Goal: Task Accomplishment & Management: Use online tool/utility

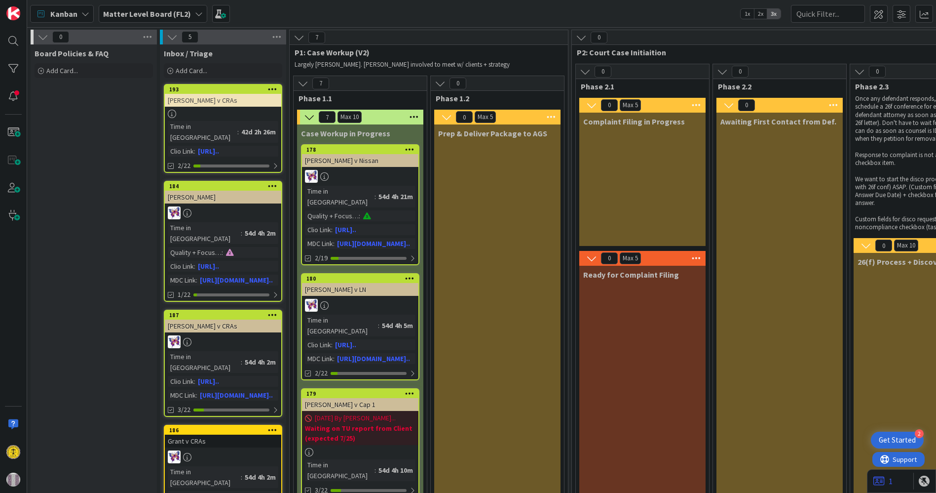
click at [195, 12] on icon at bounding box center [199, 14] width 8 height 8
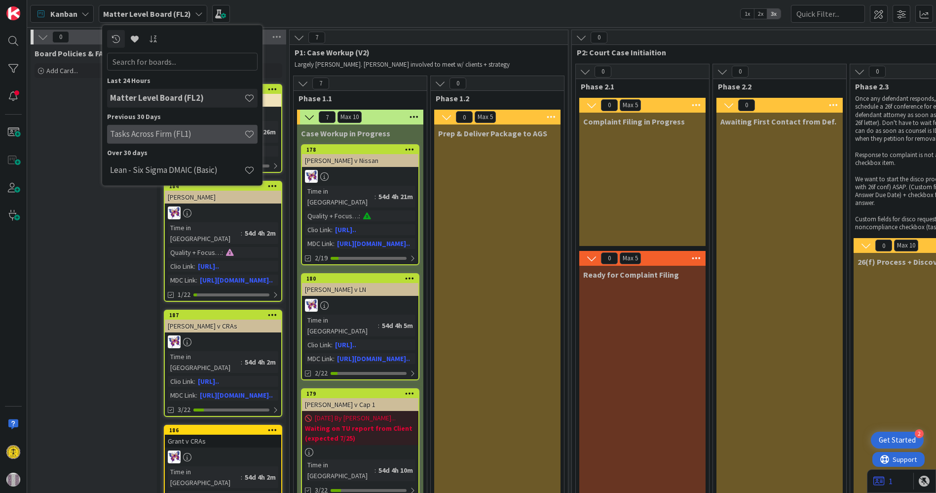
click at [164, 133] on h4 "Tasks Across Firm (FL1)" at bounding box center [177, 134] width 134 height 10
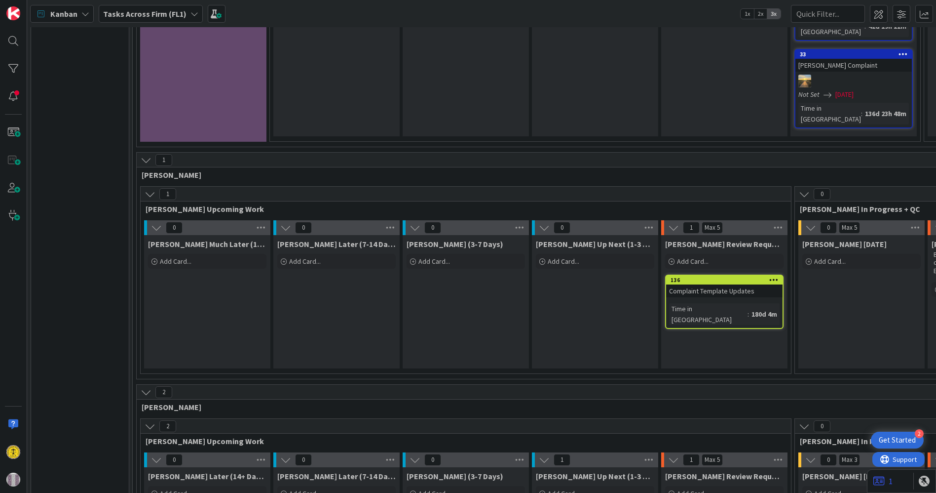
scroll to position [705, 0]
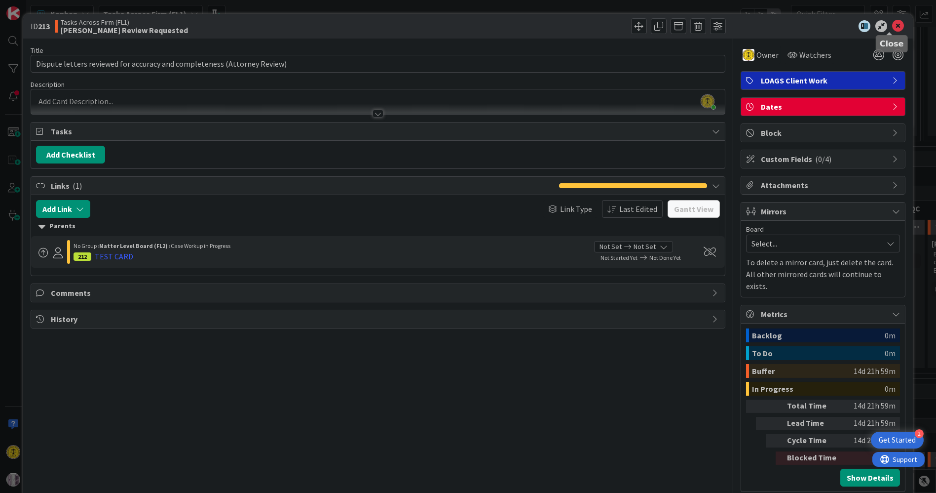
click at [892, 23] on icon at bounding box center [898, 26] width 12 height 12
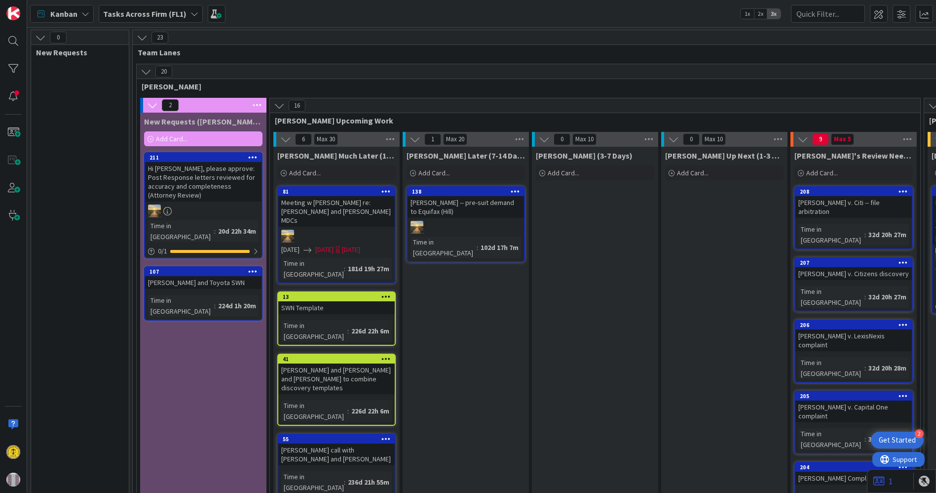
click at [179, 13] on b "Tasks Across Firm (FL1)" at bounding box center [144, 14] width 83 height 10
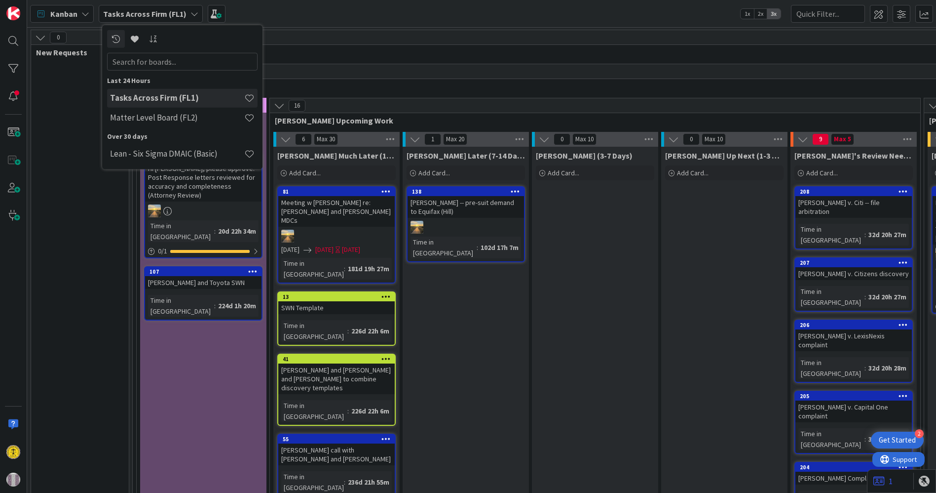
click at [179, 13] on b "Tasks Across Firm (FL1)" at bounding box center [144, 14] width 83 height 10
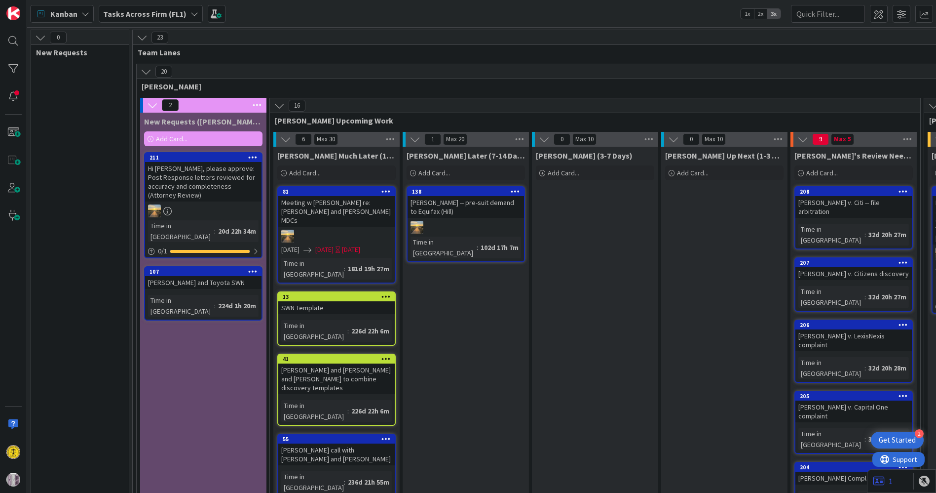
click at [81, 10] on icon at bounding box center [85, 14] width 8 height 8
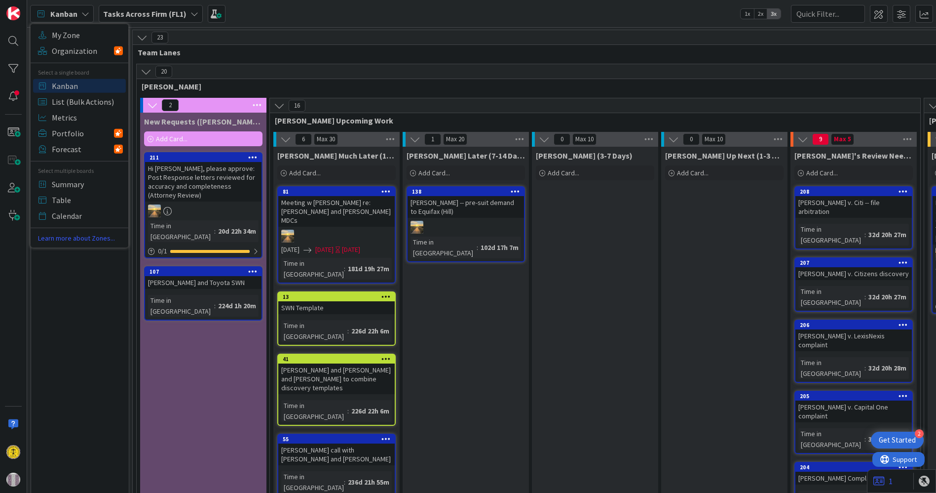
click at [320, 20] on div "Kanban My Zone Organization Select a single board Kanban List (Bulk Actions) Me…" at bounding box center [481, 13] width 909 height 27
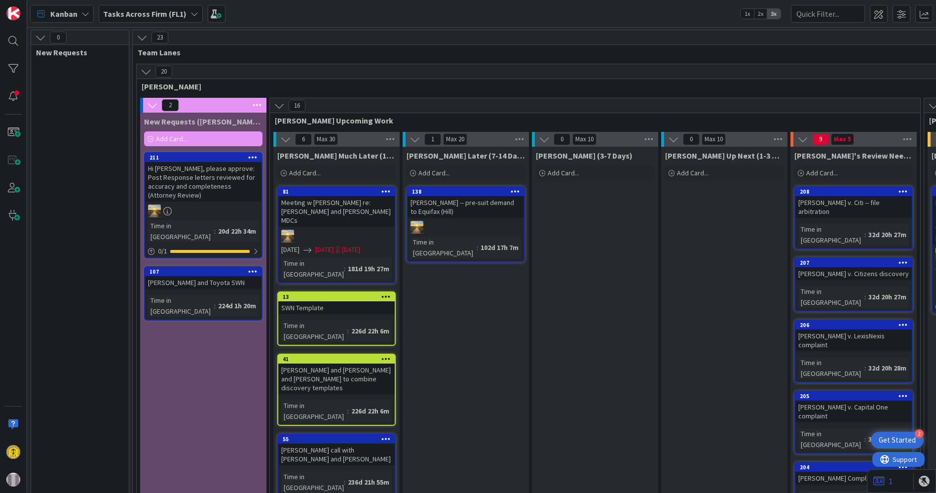
click at [195, 12] on div "Tasks Across Firm (FL1)" at bounding box center [151, 14] width 104 height 18
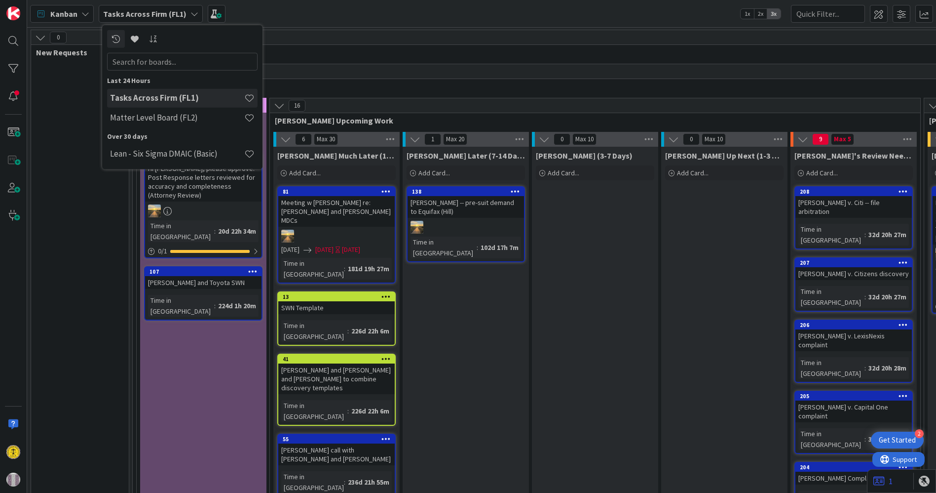
click at [370, 42] on div "23" at bounding box center [862, 37] width 1458 height 15
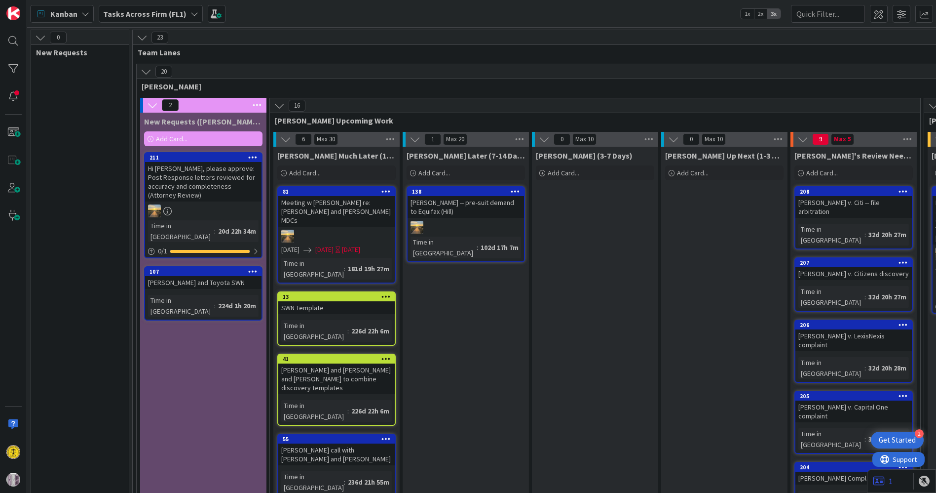
click at [85, 10] on icon at bounding box center [85, 14] width 8 height 8
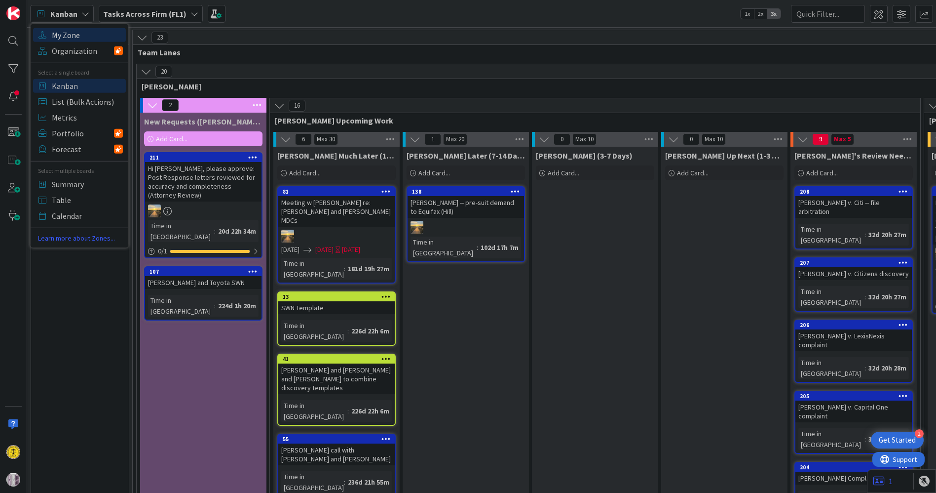
click at [77, 31] on span "My Zone" at bounding box center [87, 34] width 71 height 15
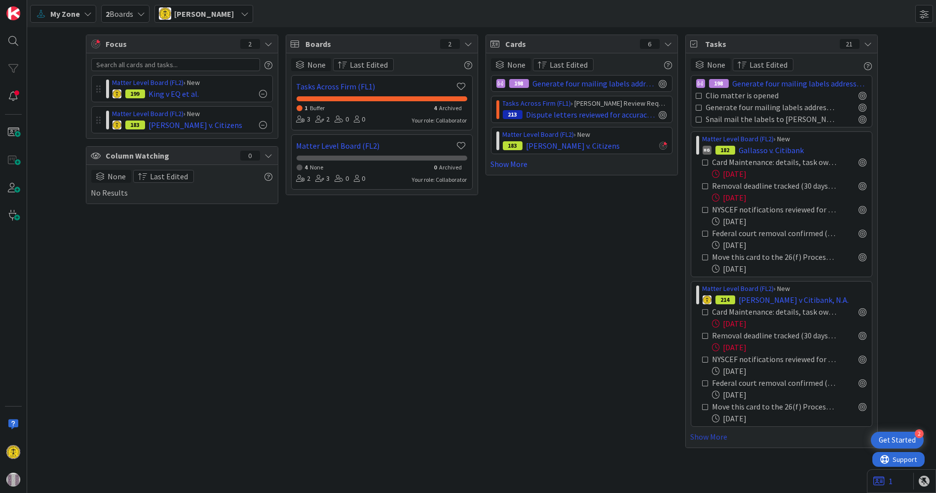
click at [706, 430] on link "Show More" at bounding box center [782, 436] width 182 height 12
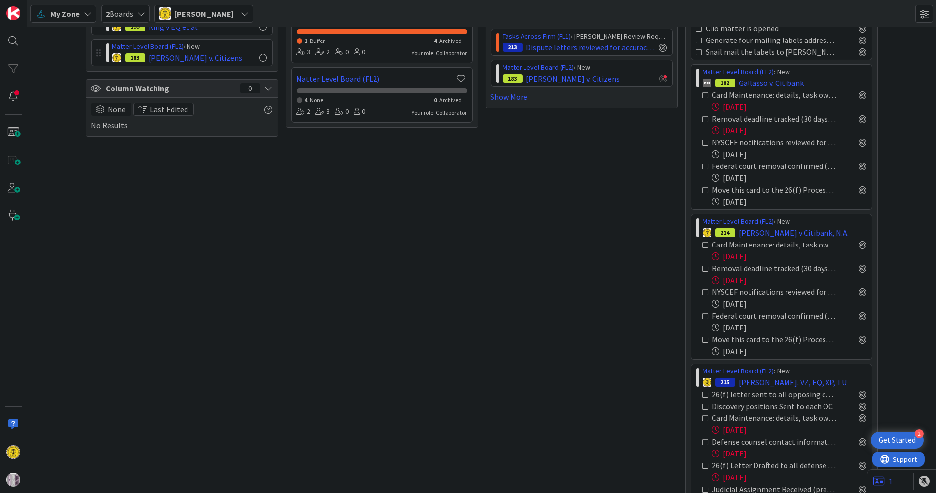
scroll to position [158, 0]
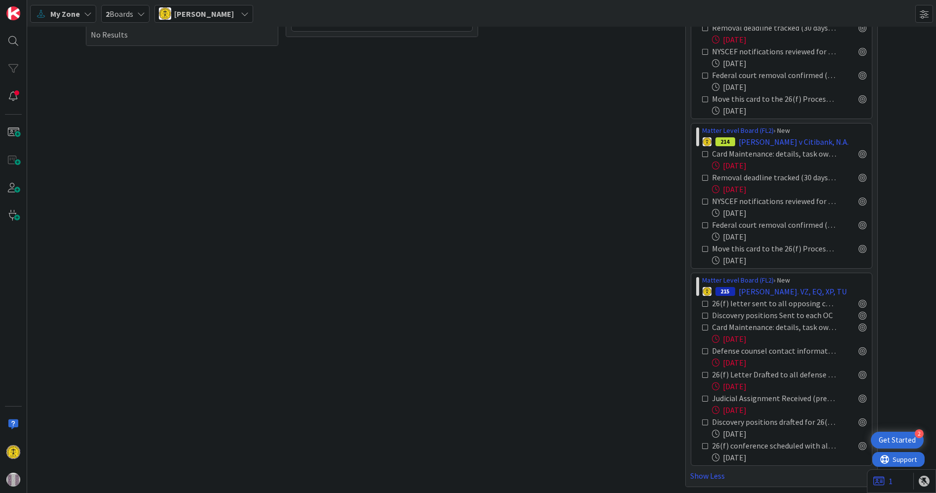
click at [703, 326] on icon at bounding box center [706, 327] width 7 height 7
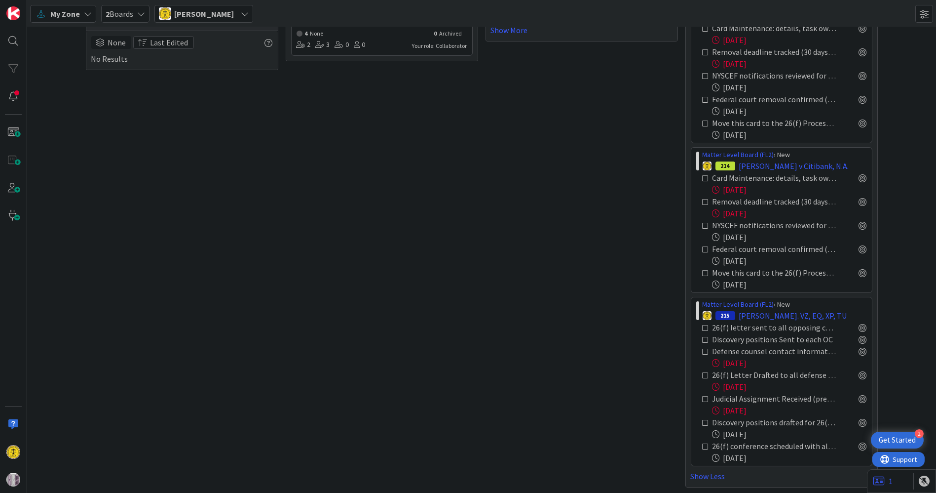
click at [703, 326] on icon at bounding box center [706, 327] width 7 height 7
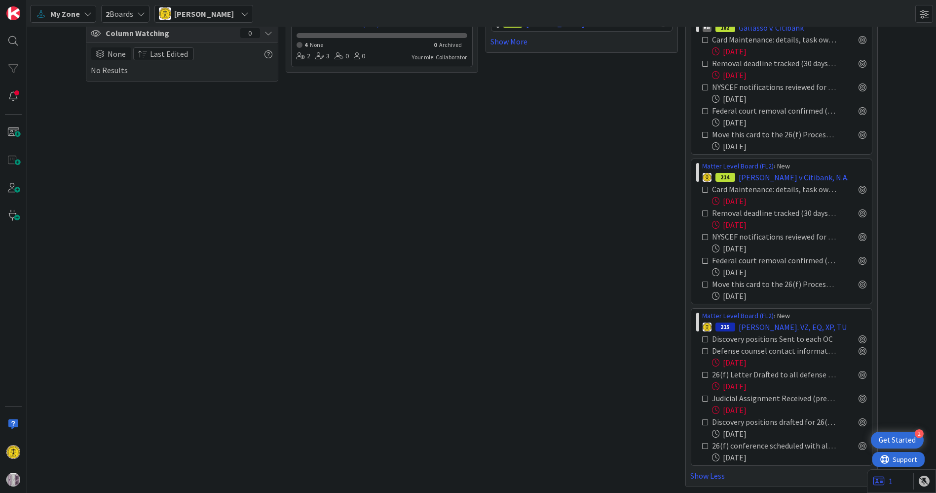
click at [703, 339] on icon at bounding box center [706, 339] width 7 height 7
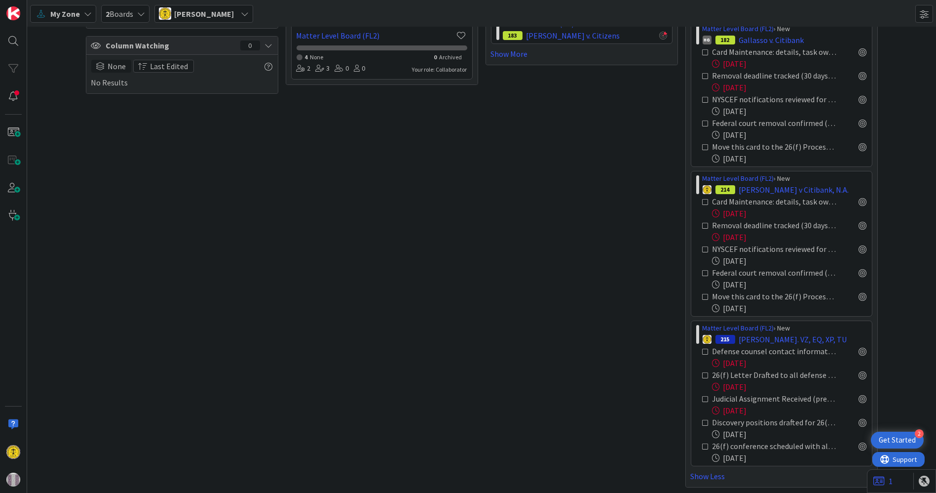
click at [703, 351] on icon at bounding box center [706, 351] width 7 height 7
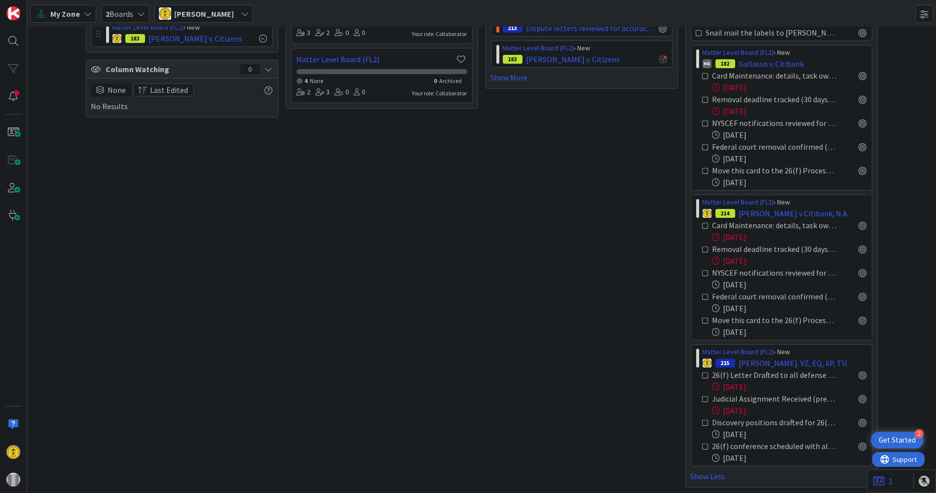
click at [704, 376] on icon at bounding box center [706, 375] width 7 height 7
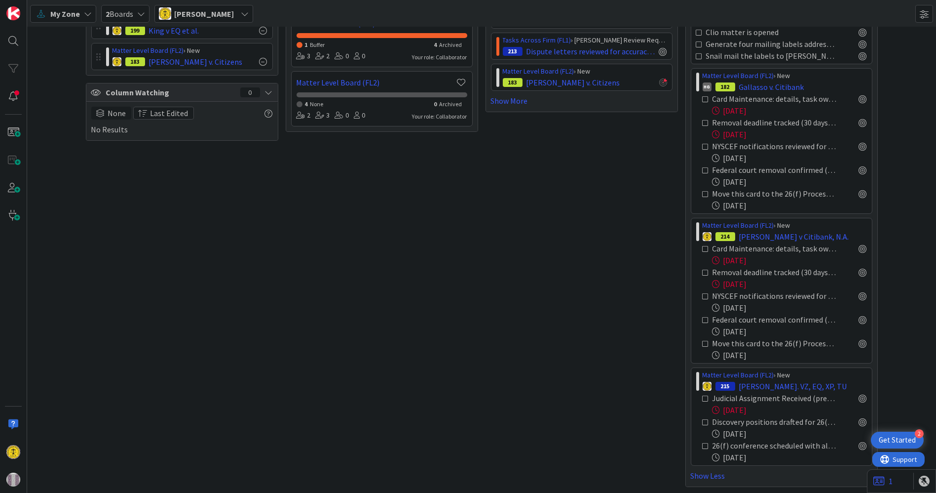
click at [703, 398] on icon at bounding box center [706, 398] width 7 height 7
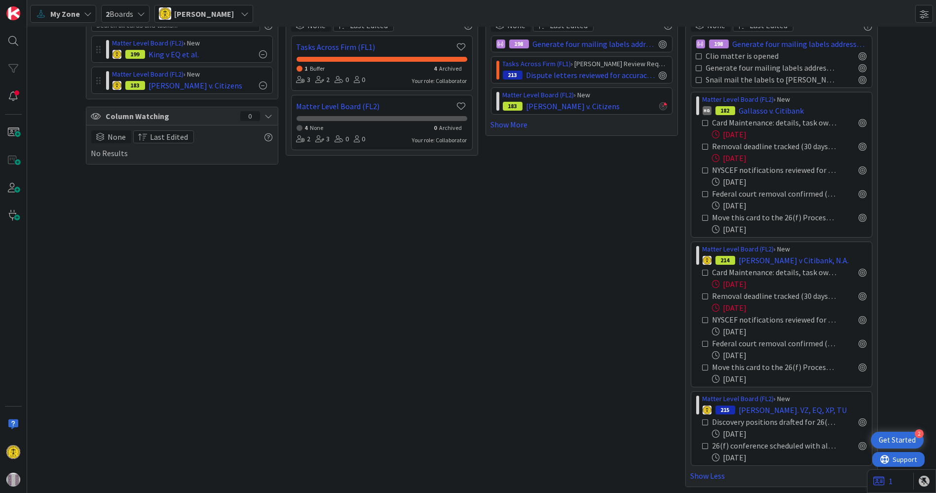
click at [703, 422] on icon at bounding box center [706, 421] width 7 height 7
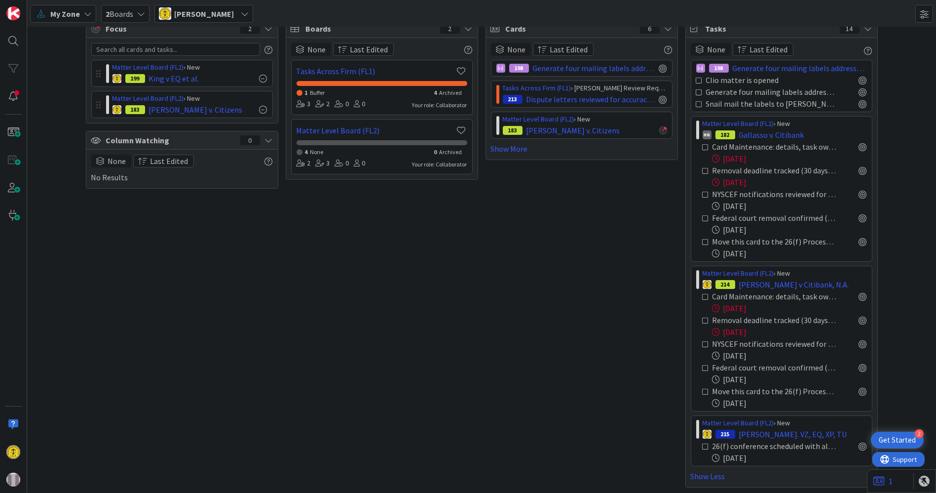
click at [703, 444] on icon at bounding box center [706, 446] width 7 height 7
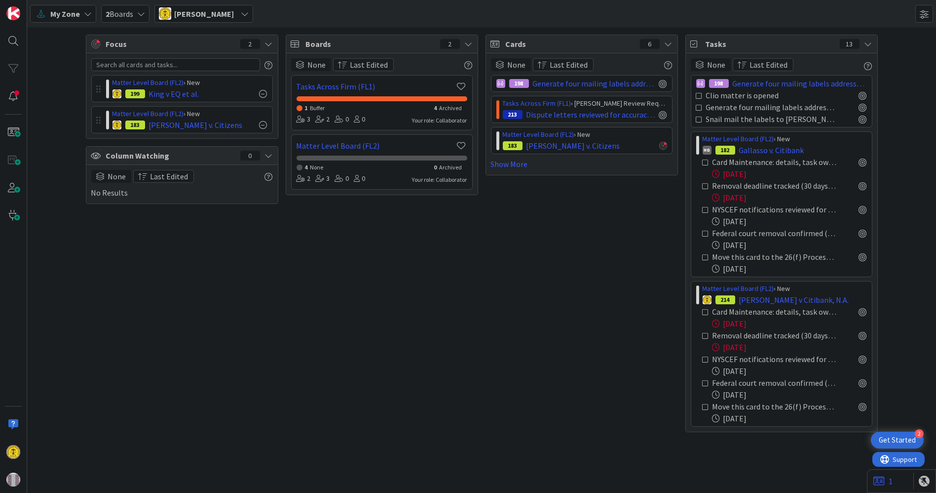
scroll to position [0, 0]
click at [703, 309] on icon at bounding box center [706, 311] width 7 height 7
click at [706, 309] on icon at bounding box center [706, 311] width 7 height 7
click at [706, 332] on icon at bounding box center [706, 335] width 7 height 7
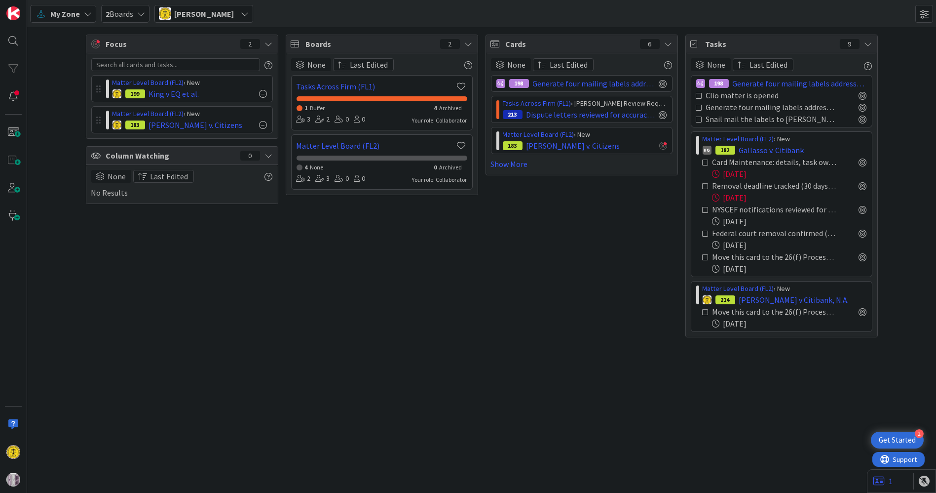
click at [706, 309] on icon at bounding box center [706, 311] width 7 height 7
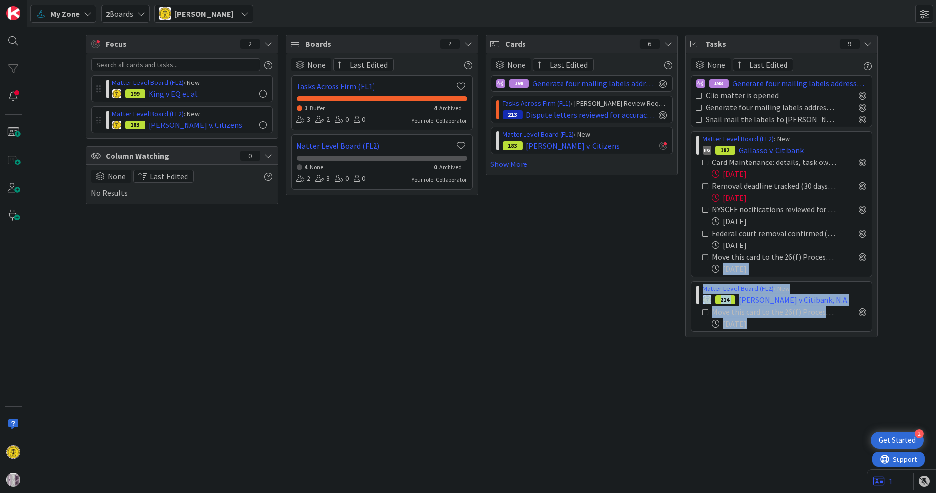
click at [706, 309] on div "Focus 2 Matter Level Board (FL2) › New 199 King v EQ et al. Matter Level Board …" at bounding box center [481, 259] width 909 height 465
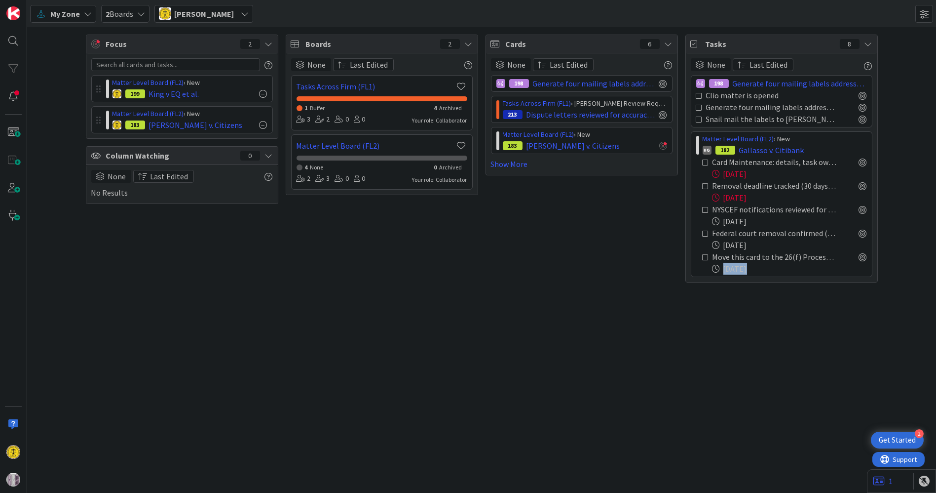
click at [704, 159] on icon at bounding box center [706, 162] width 7 height 7
click at [704, 183] on icon at bounding box center [706, 186] width 7 height 7
click at [704, 159] on icon at bounding box center [706, 162] width 7 height 7
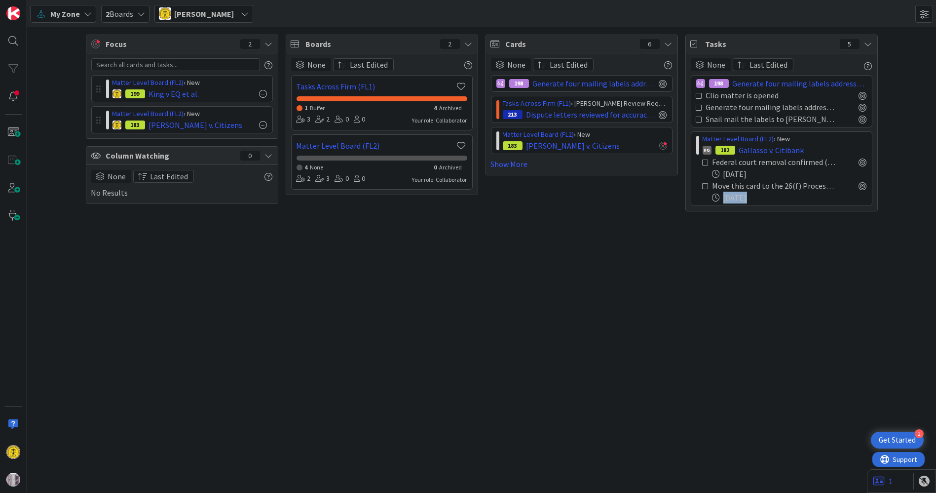
click at [704, 159] on icon at bounding box center [706, 162] width 7 height 7
click at [704, 183] on icon at bounding box center [706, 186] width 7 height 7
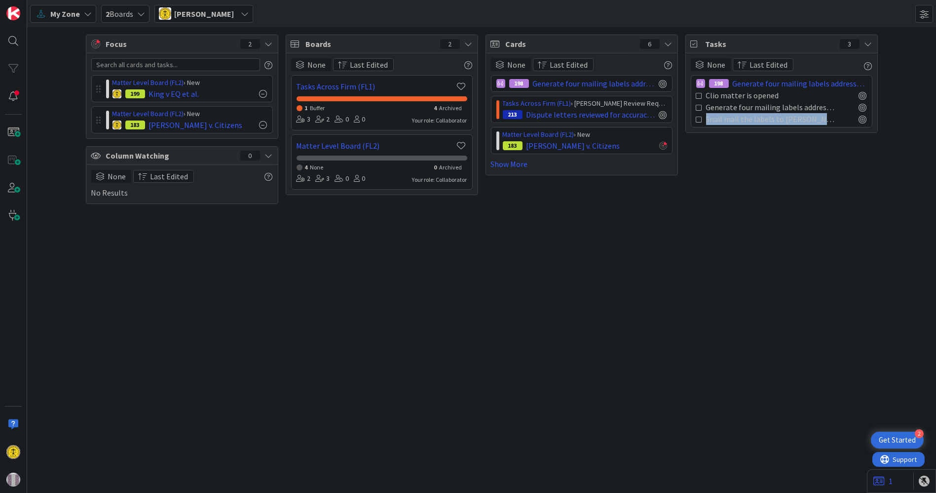
click at [704, 159] on div "Tasks 3 None Last Edited 198 Generate four mailing labels addressed to client -…" at bounding box center [781, 119] width 192 height 169
click at [699, 95] on icon at bounding box center [699, 95] width 7 height 7
click at [699, 104] on icon at bounding box center [699, 107] width 7 height 7
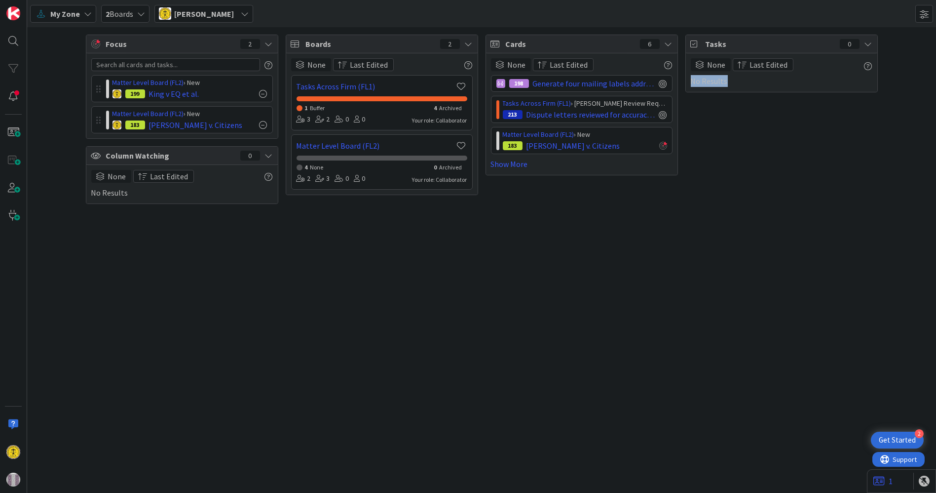
click at [699, 95] on div "Tasks 0 None Last Edited No Results" at bounding box center [781, 119] width 192 height 169
click at [696, 41] on icon at bounding box center [696, 44] width 10 height 8
click at [746, 86] on div "None Last Edited No Results" at bounding box center [782, 72] width 182 height 29
click at [762, 64] on span "Last Edited" at bounding box center [769, 65] width 38 height 12
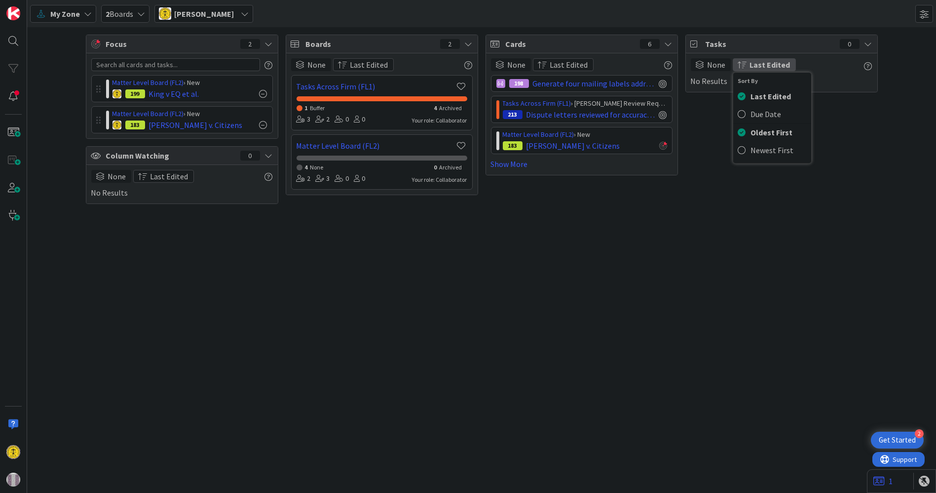
click at [762, 64] on span "Last Edited" at bounding box center [770, 65] width 40 height 12
click at [73, 13] on span "My Zone" at bounding box center [65, 14] width 30 height 12
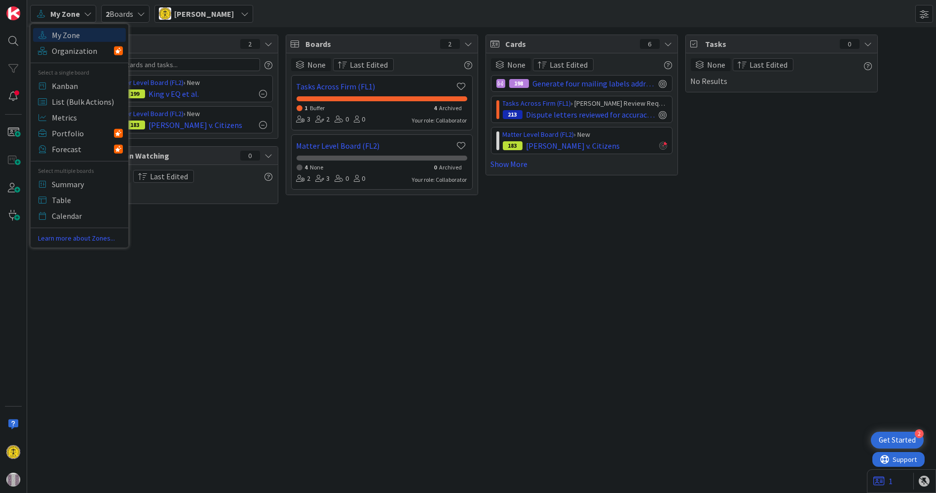
click at [73, 13] on span "My Zone" at bounding box center [65, 14] width 30 height 12
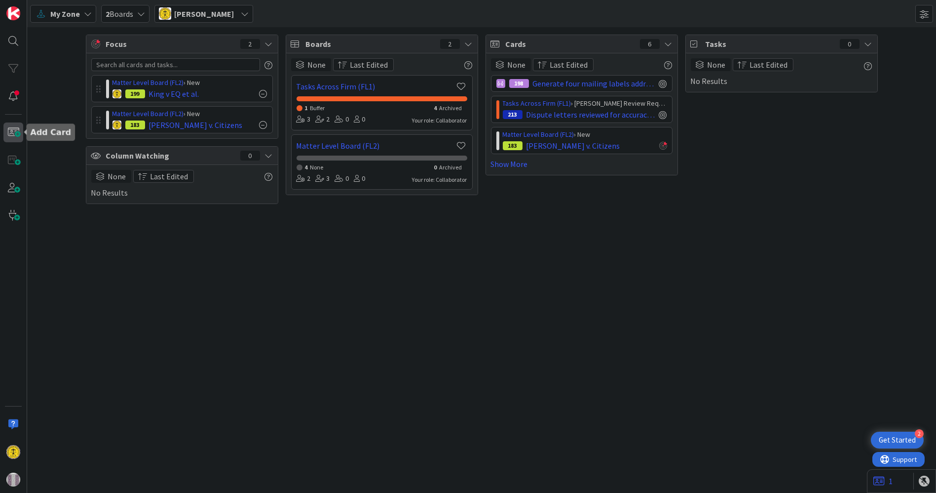
click at [10, 134] on span at bounding box center [13, 132] width 20 height 20
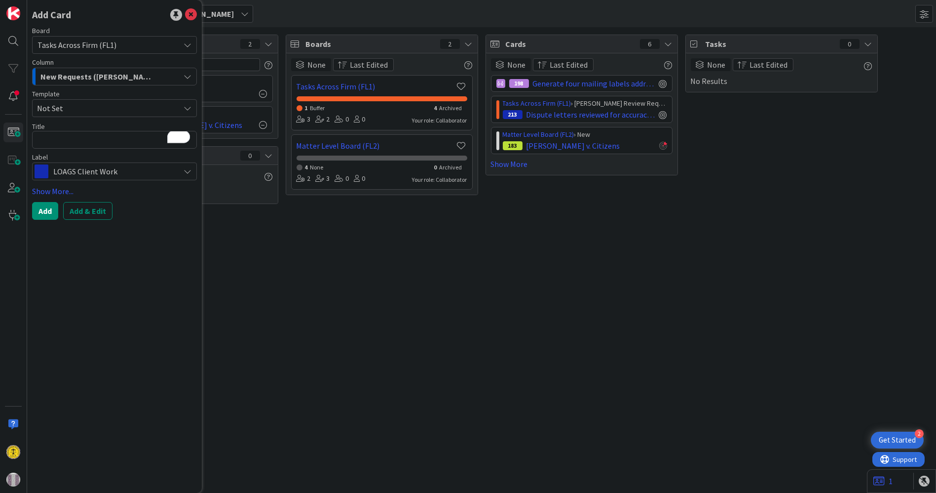
click at [180, 77] on button "New Requests ([PERSON_NAME] Inbox)" at bounding box center [114, 77] width 165 height 18
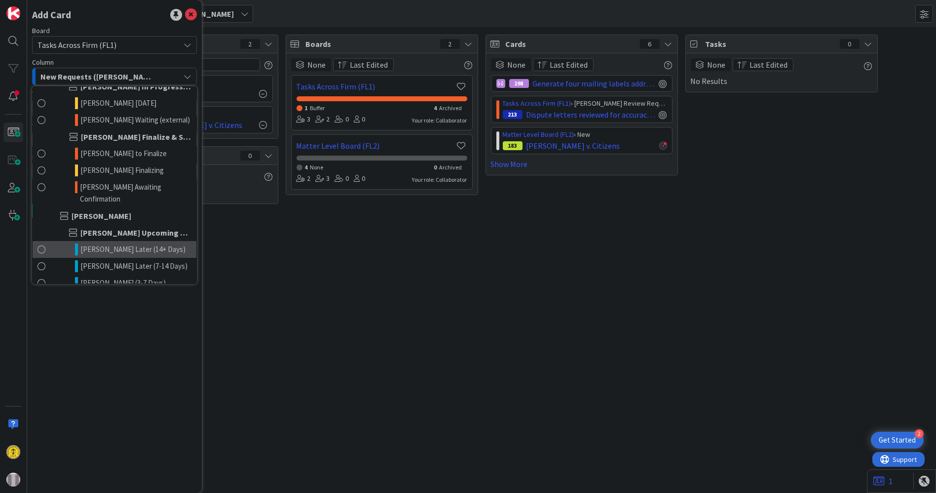
scroll to position [539, 0]
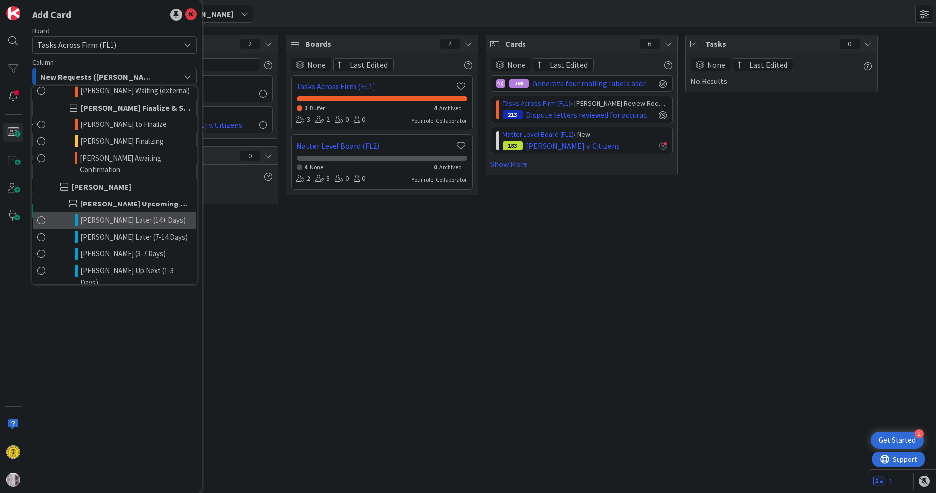
click at [41, 214] on span at bounding box center [42, 220] width 8 height 12
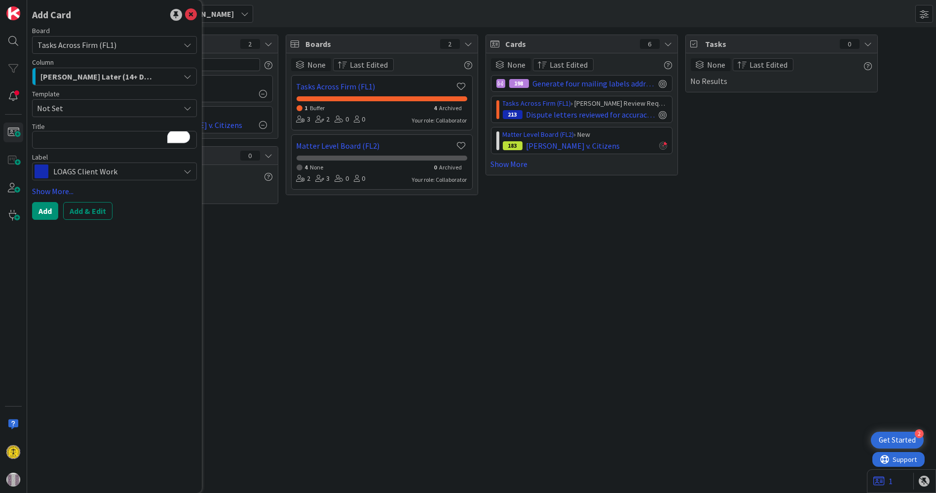
click at [185, 107] on icon at bounding box center [188, 108] width 8 height 8
click at [82, 140] on textarea "To enrich screen reader interactions, please activate Accessibility in Grammarl…" at bounding box center [114, 140] width 165 height 18
type textarea "x"
type textarea "S"
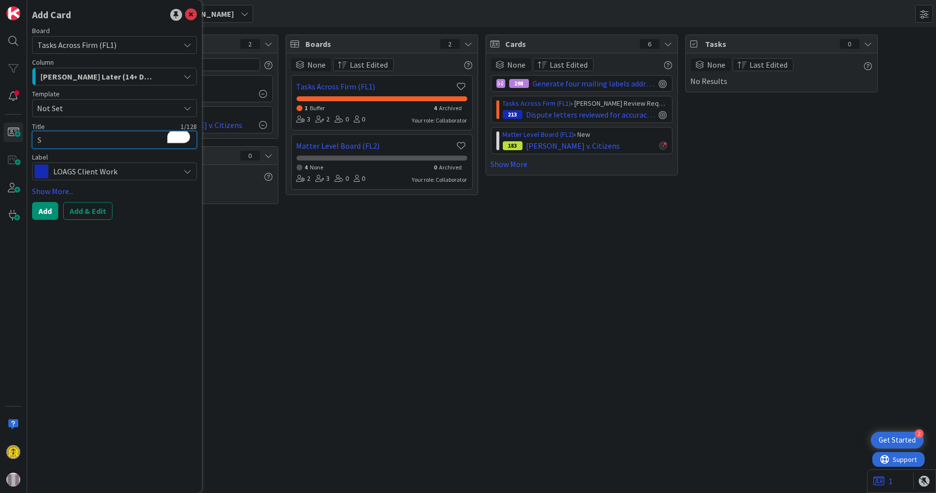
type textarea "x"
type textarea "Se"
type textarea "x"
type textarea "Sen"
type textarea "x"
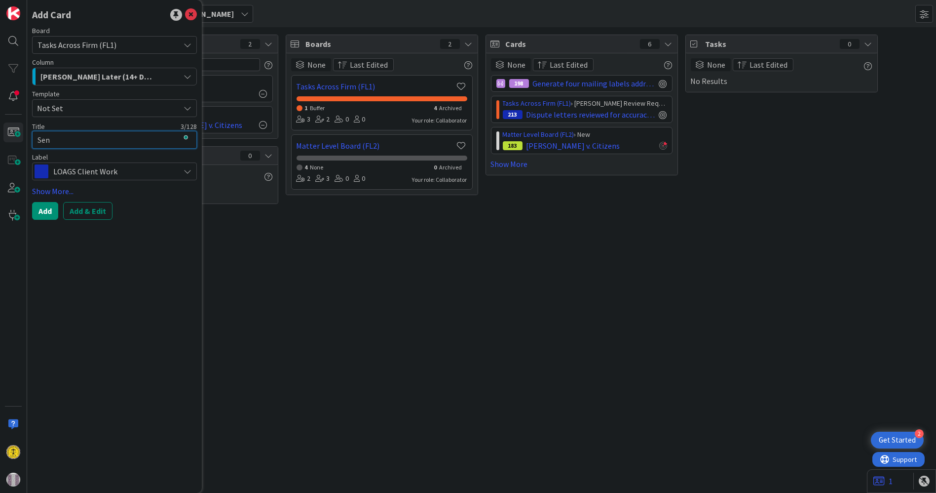
type textarea "Send"
type textarea "x"
type textarea "Send"
type textarea "x"
type textarea "Send E"
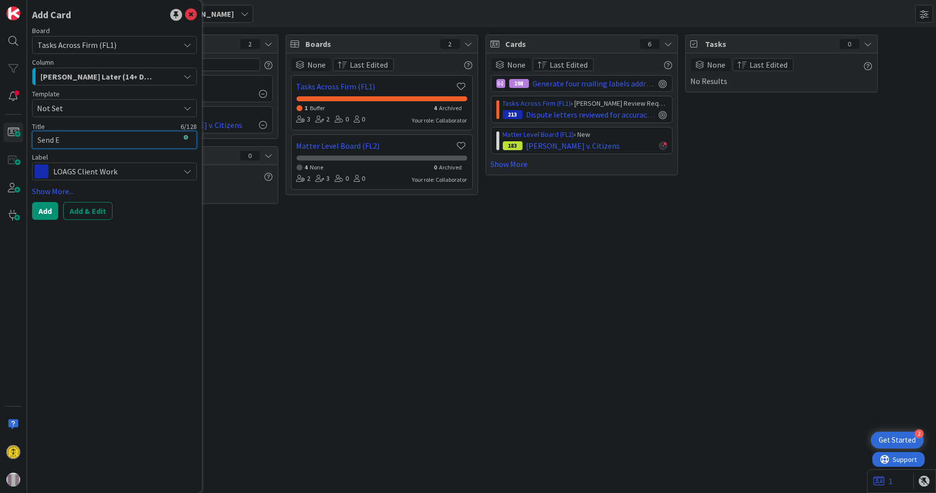
type textarea "x"
type textarea "Send EL"
type textarea "x"
type textarea "Send EL a"
type textarea "x"
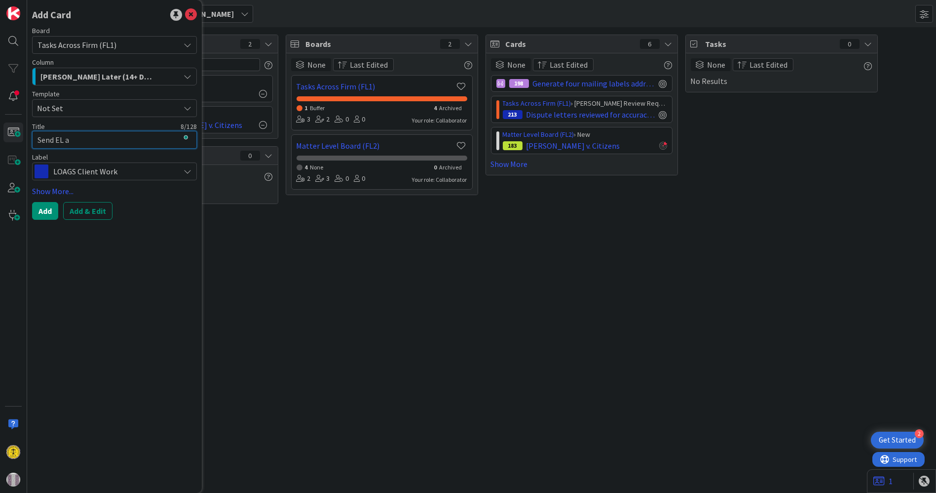
type textarea "Send EL an"
type textarea "x"
type textarea "Send EL and"
type textarea "x"
type textarea "Send EL and"
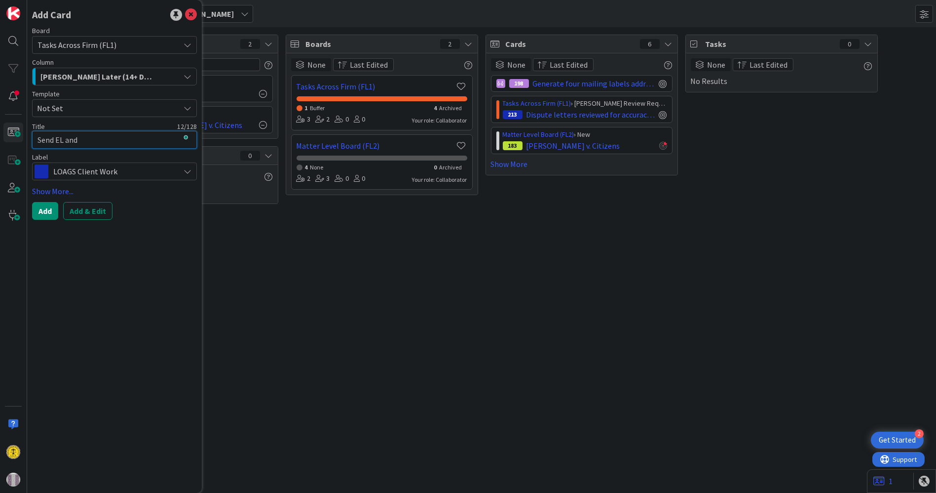
type textarea "x"
type textarea "Send EL and I"
type textarea "x"
type textarea "Send EL and In"
type textarea "x"
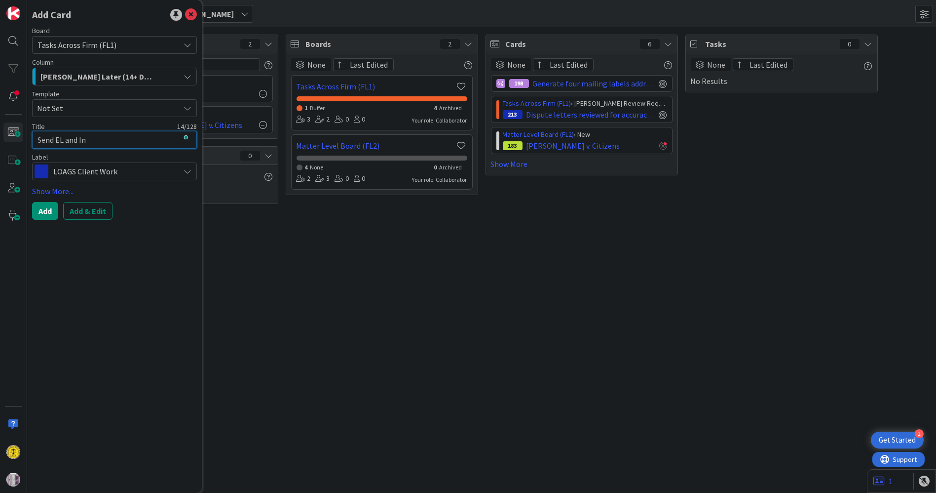
type textarea "Send EL and Int"
type textarea "x"
type textarea "Send EL and Inta"
type textarea "x"
type textarea "Send EL and Intak"
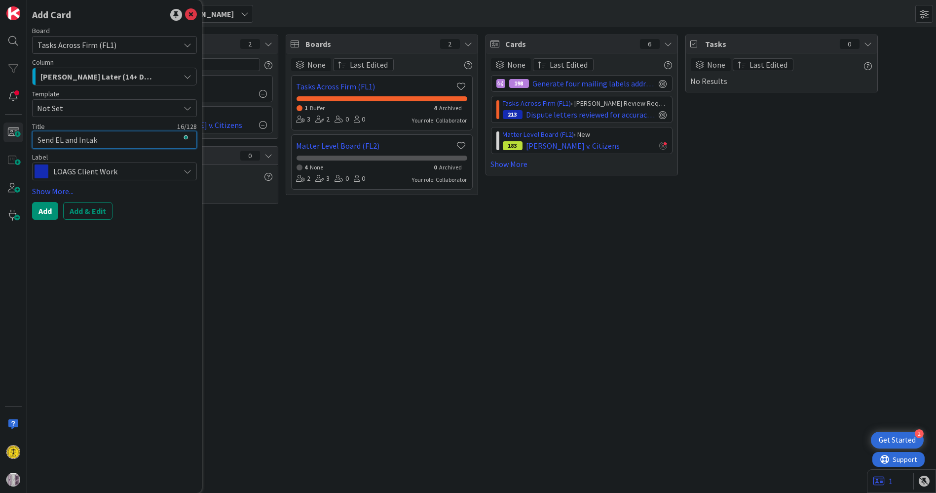
type textarea "x"
type textarea "Send EL and Intake"
type textarea "x"
type textarea "Send EL and Intake"
type textarea "x"
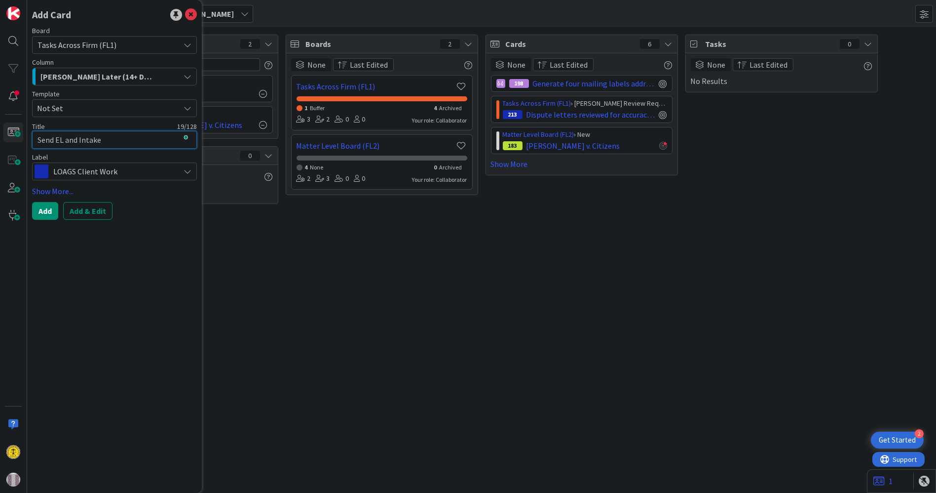
type textarea "Send EL and Intake F"
type textarea "x"
type textarea "Send EL and Intake Fo"
type textarea "x"
type textarea "Send EL and Intake For"
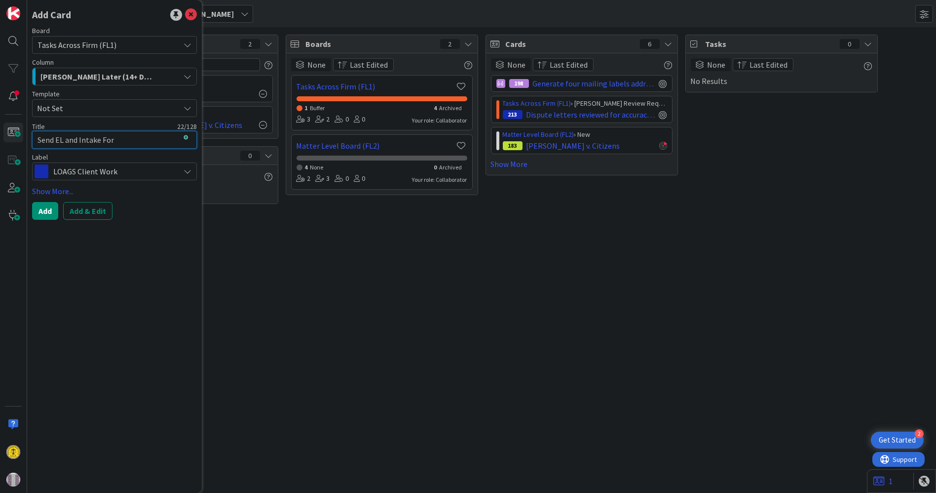
type textarea "x"
type textarea "Send EL and Intake Form"
type textarea "x"
type textarea "Send EL and Intake Forms"
type textarea "x"
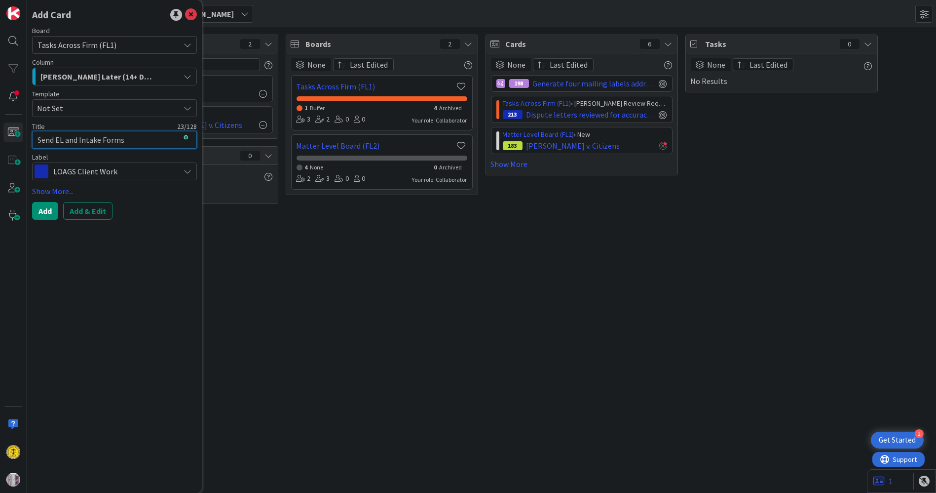
type textarea "Send EL and Intake Forms"
type textarea "x"
type textarea "Send EL and Intake Forms t"
type textarea "x"
type textarea "Send EL and Intake Forms to"
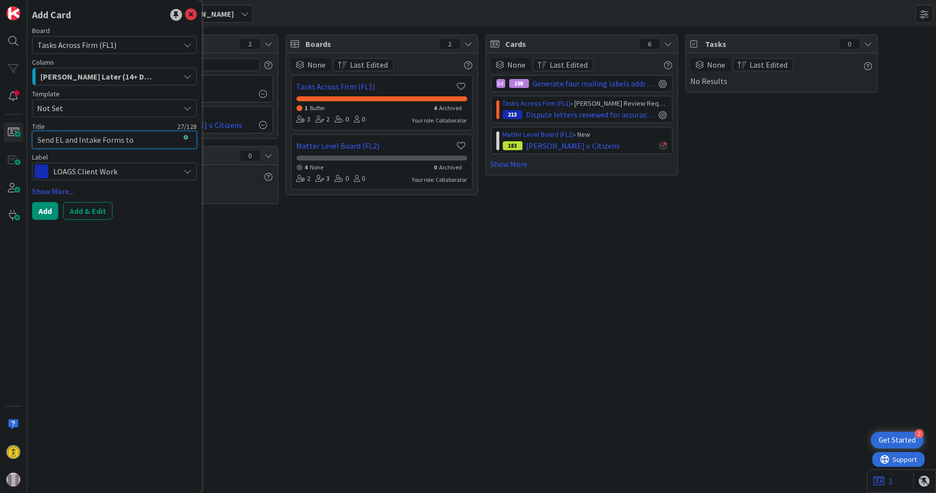
type textarea "x"
type textarea "Send EL and Intake Forms to"
type textarea "x"
type textarea "Send EL and Intake Forms to t"
type textarea "x"
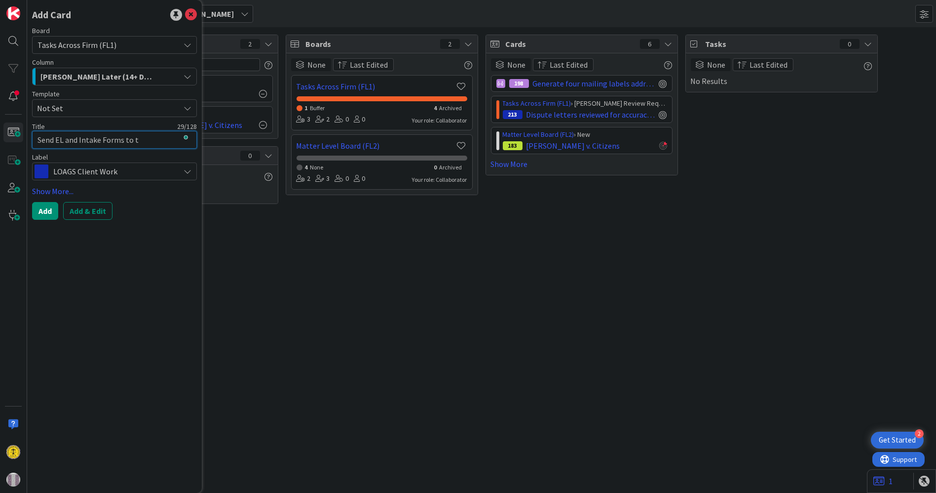
type textarea "Send EL and Intake Forms to th"
type textarea "x"
type textarea "Send EL and Intake Forms to the"
type textarea "x"
type textarea "Send EL and Intake Forms to the"
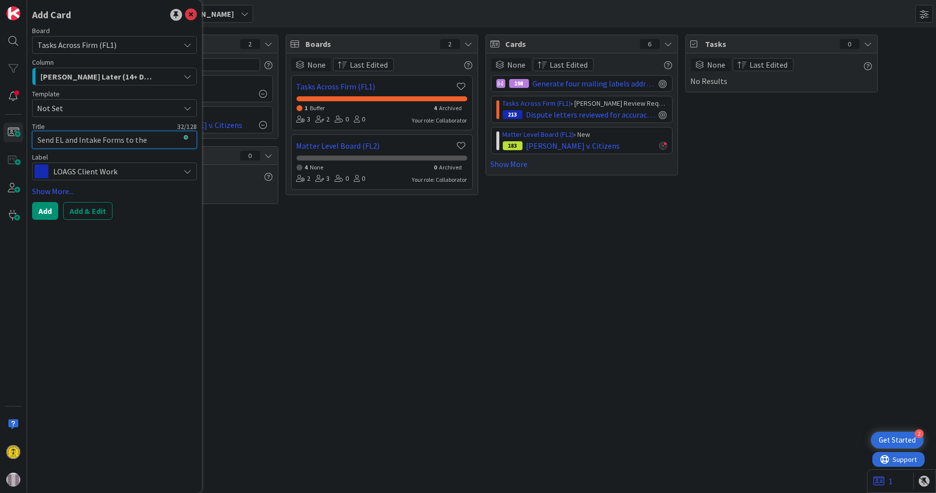
type textarea "x"
type textarea "Send EL and Intake Forms to the C"
type textarea "x"
type textarea "Send EL and Intake Forms to the Cl"
type textarea "x"
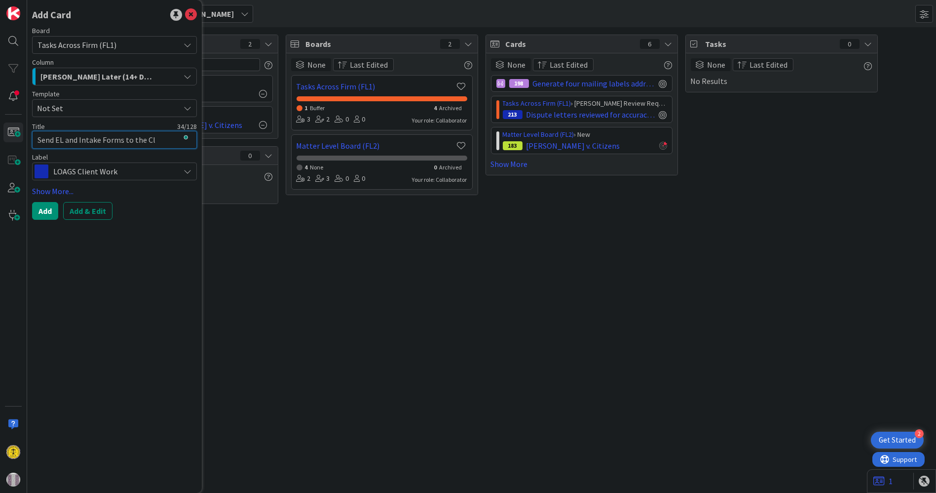
type textarea "Send EL and Intake Forms to the Cli"
type textarea "x"
type textarea "Send EL and Intake Forms to the Clie"
type textarea "x"
type textarea "Send EL and Intake Forms to the Clien"
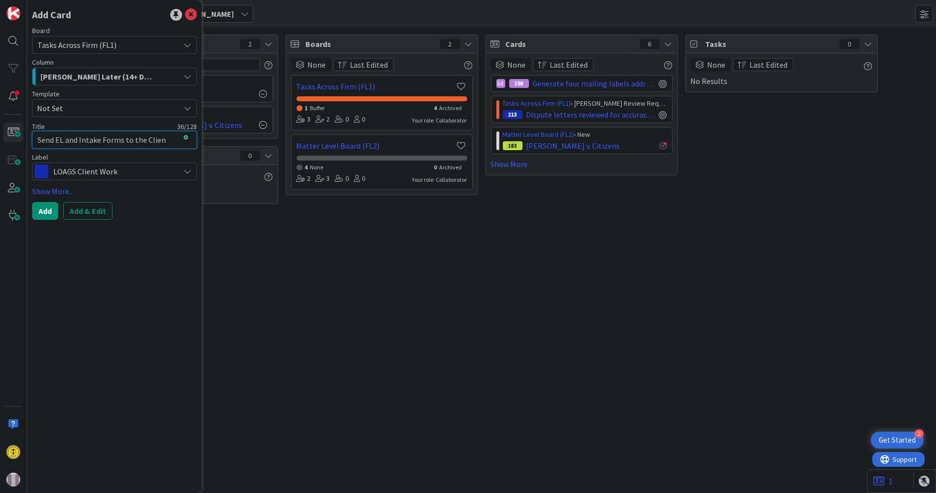
type textarea "x"
type textarea "Send EL and Intake Forms to the Client"
click at [38, 212] on button "Add" at bounding box center [45, 211] width 26 height 18
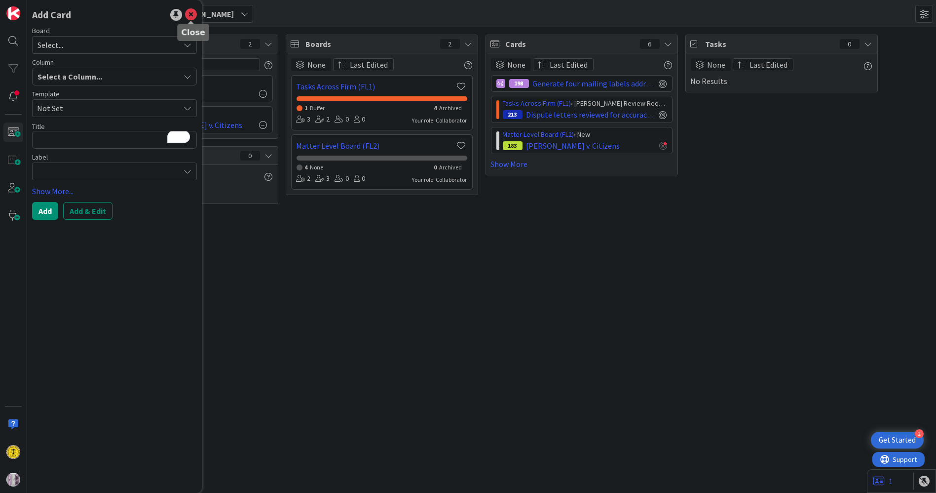
click at [196, 17] on icon at bounding box center [191, 15] width 12 height 12
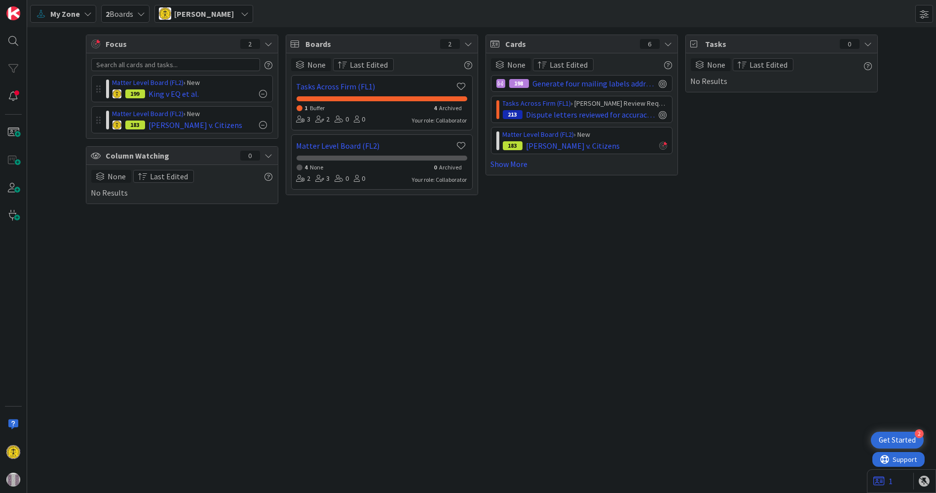
click at [118, 12] on span "2 Boards" at bounding box center [120, 14] width 28 height 12
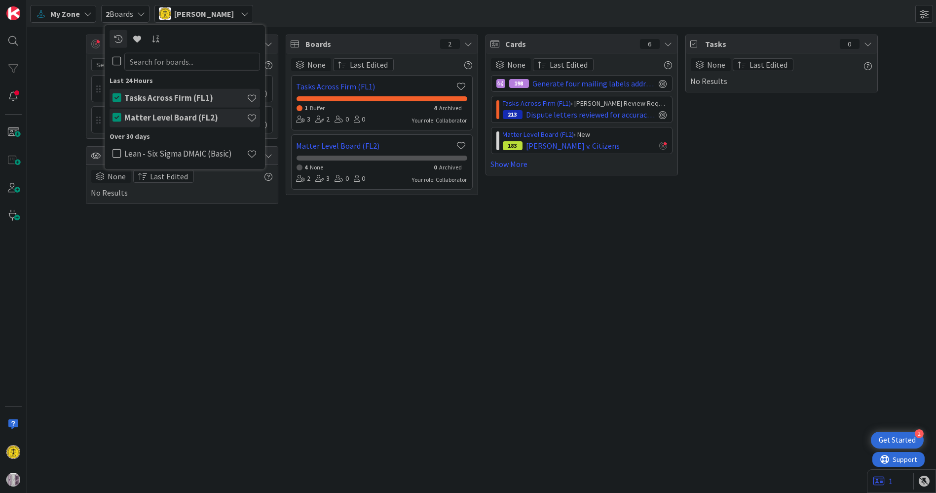
click at [160, 114] on h4 "Matter Level Board (FL2)" at bounding box center [185, 118] width 122 height 10
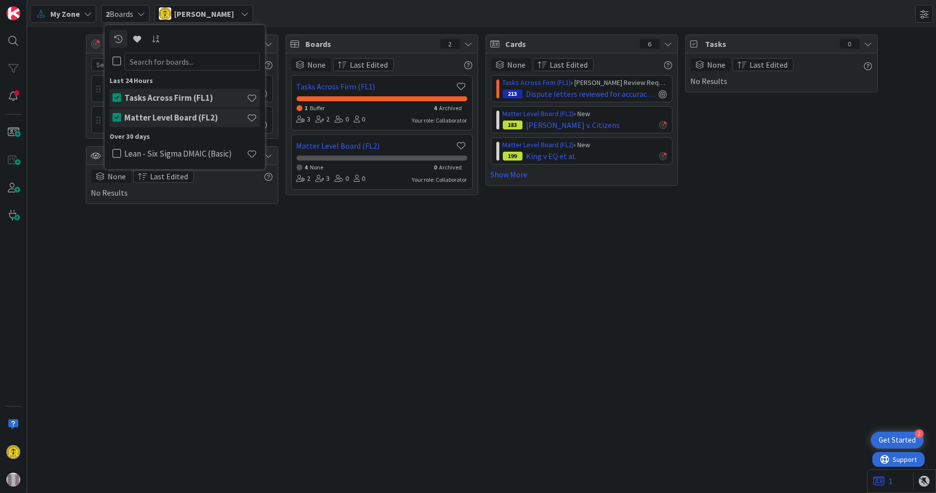
click at [303, 12] on div "My Zone My Zone Organization Select a single board Kanban List (Bulk Actions) M…" at bounding box center [481, 13] width 909 height 27
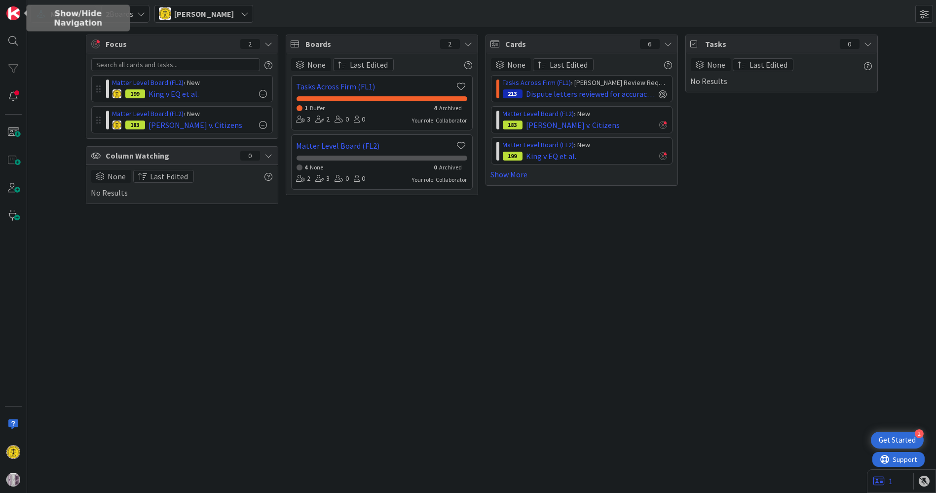
click at [72, 15] on span "My Zone" at bounding box center [65, 14] width 30 height 12
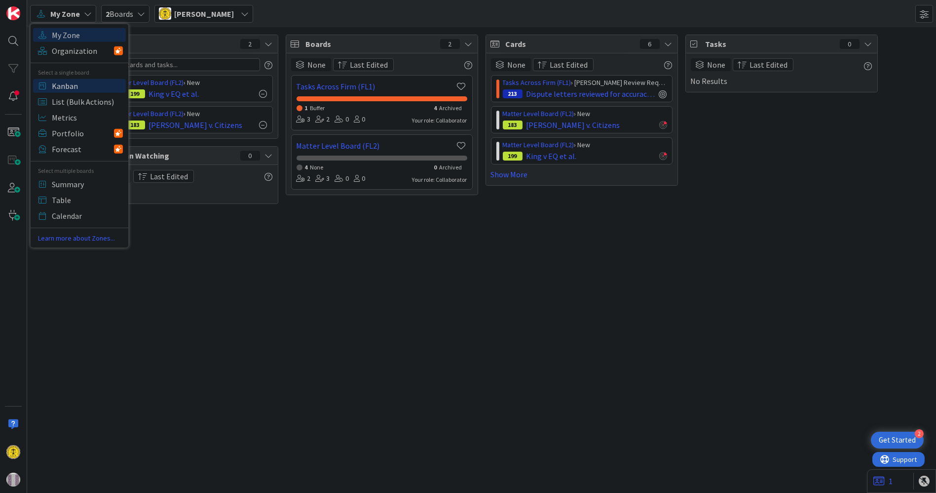
click at [63, 84] on span "Kanban" at bounding box center [87, 85] width 71 height 15
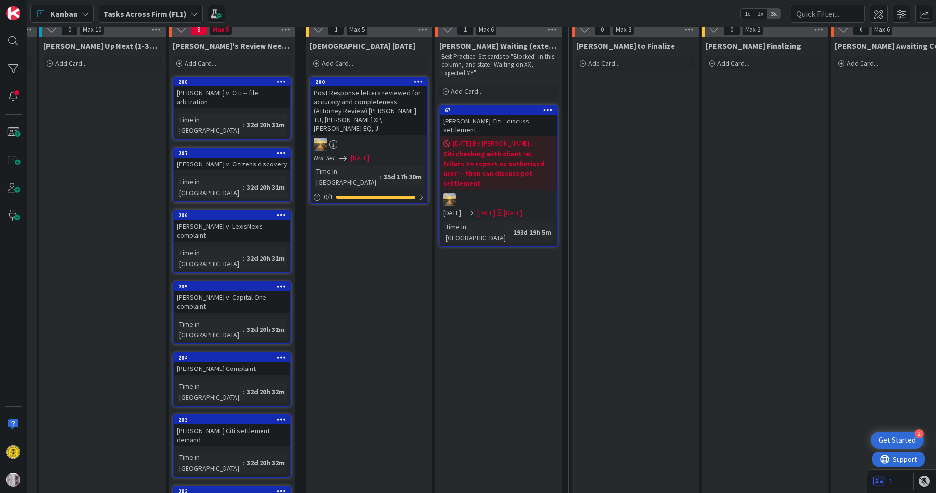
scroll to position [110, 847]
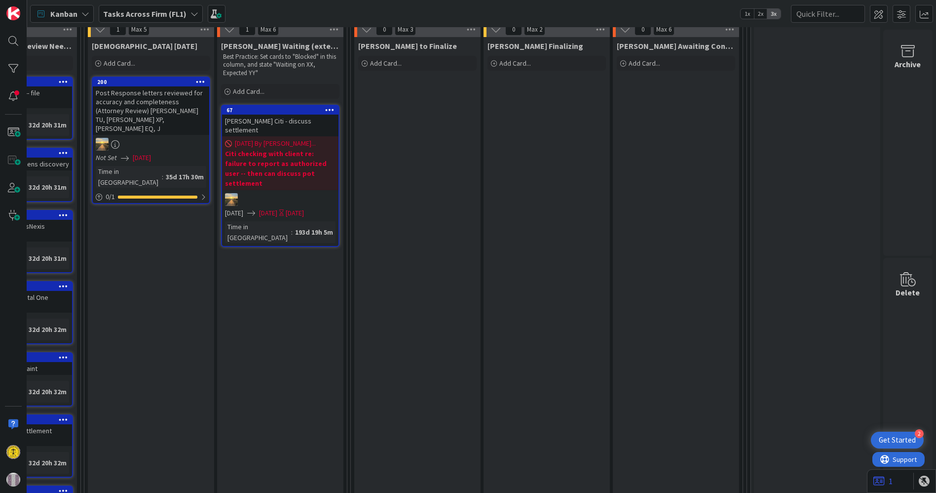
click at [172, 13] on b "Tasks Across Firm (FL1)" at bounding box center [144, 14] width 83 height 10
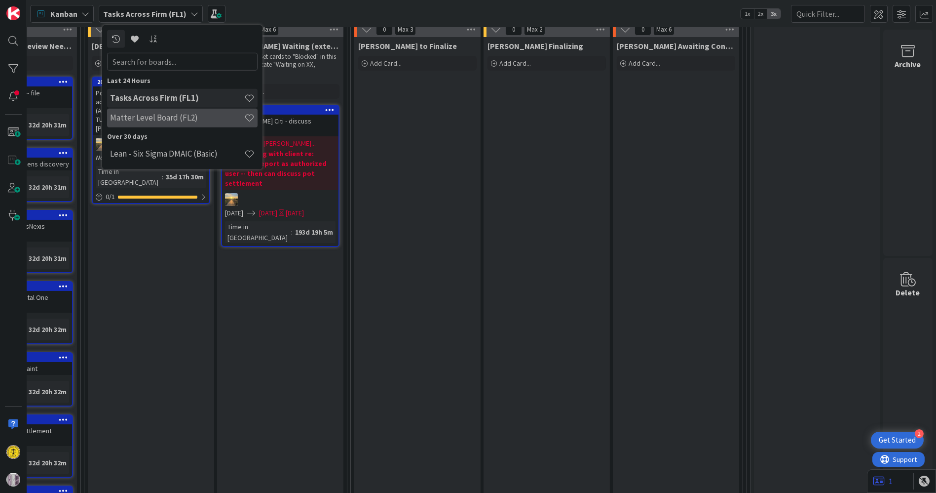
click at [159, 117] on h4 "Matter Level Board (FL2)" at bounding box center [177, 118] width 134 height 10
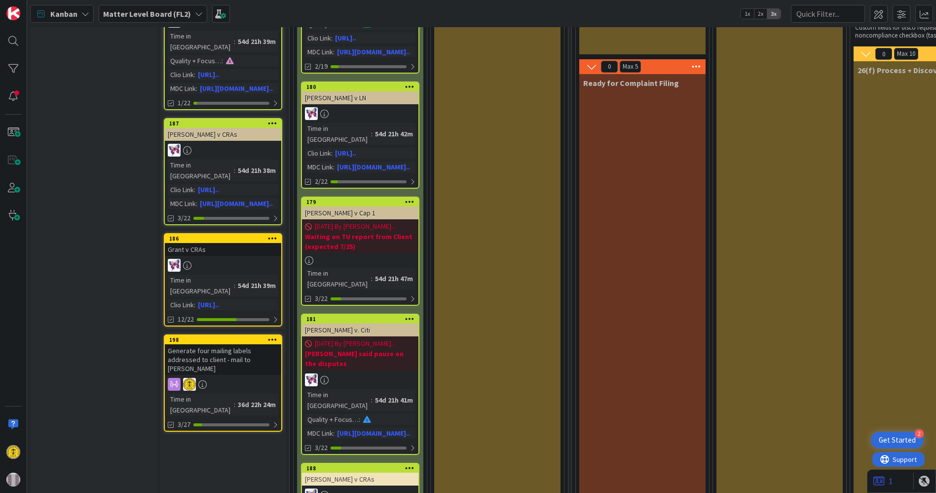
scroll to position [219, 0]
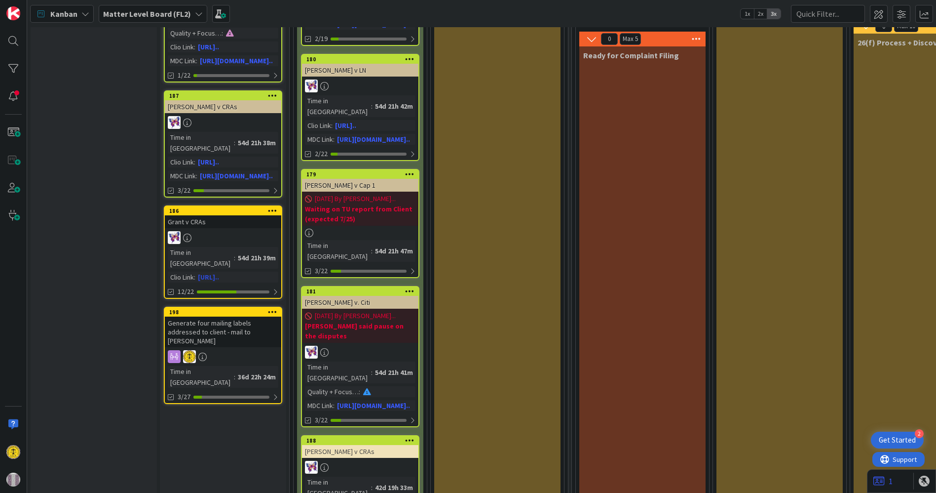
click at [194, 215] on div "Grant v CRAs" at bounding box center [223, 221] width 116 height 13
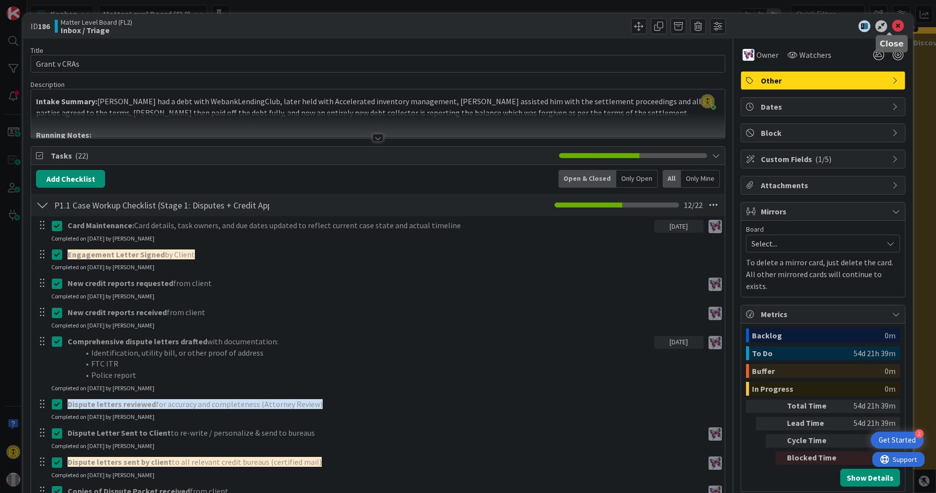
click at [893, 25] on icon at bounding box center [898, 26] width 12 height 12
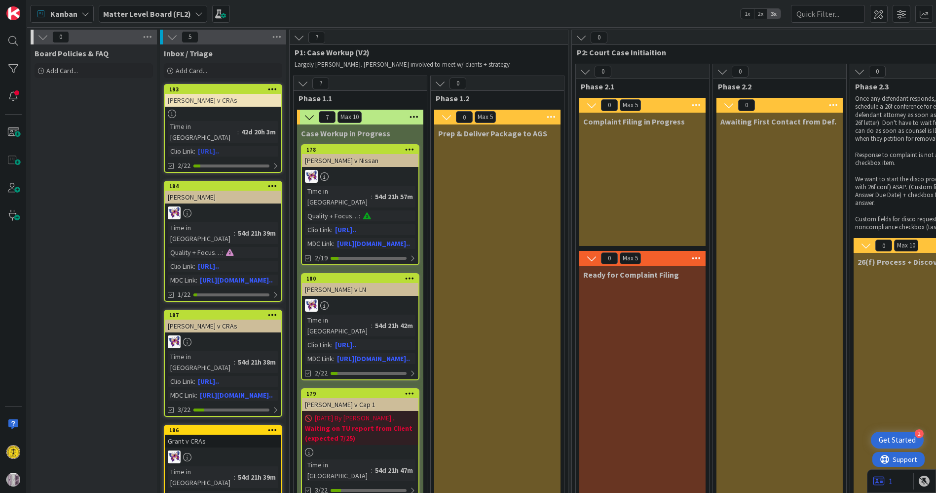
click at [213, 94] on div "[PERSON_NAME] v CRAs" at bounding box center [223, 100] width 116 height 13
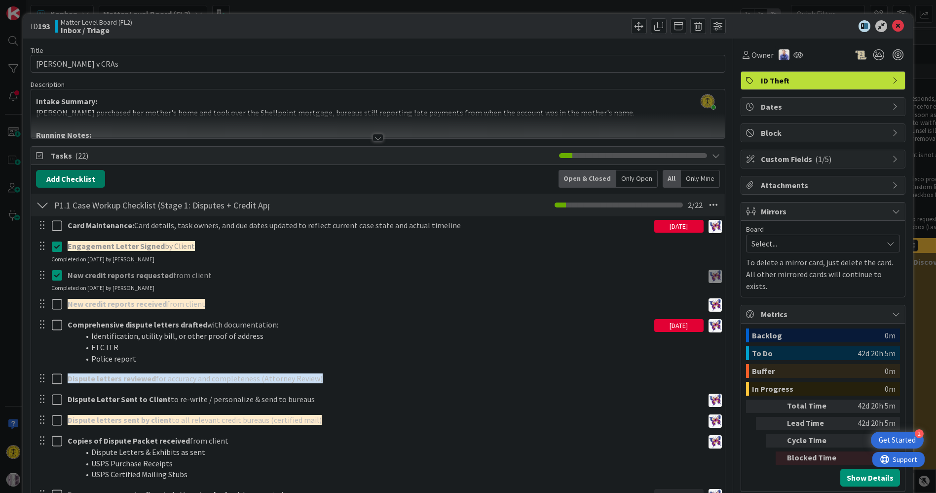
click at [84, 179] on button "Add Checklist" at bounding box center [70, 179] width 69 height 18
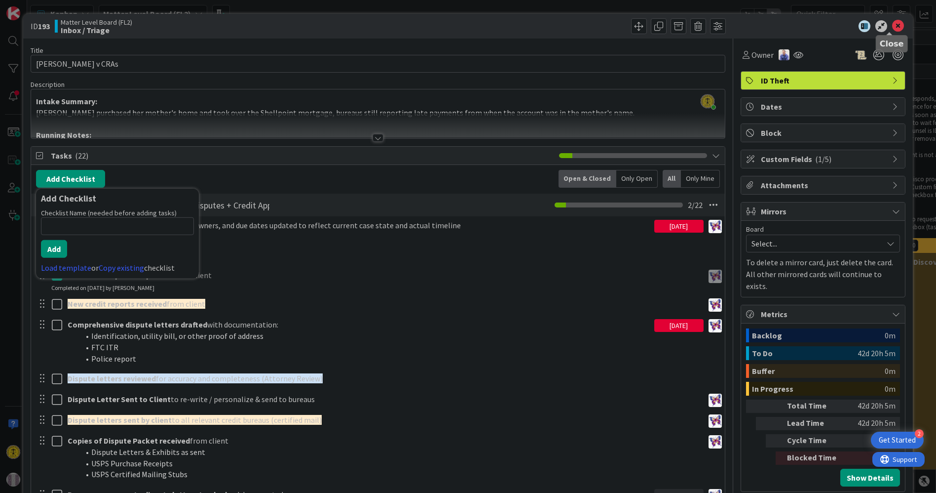
click at [892, 23] on icon at bounding box center [898, 26] width 12 height 12
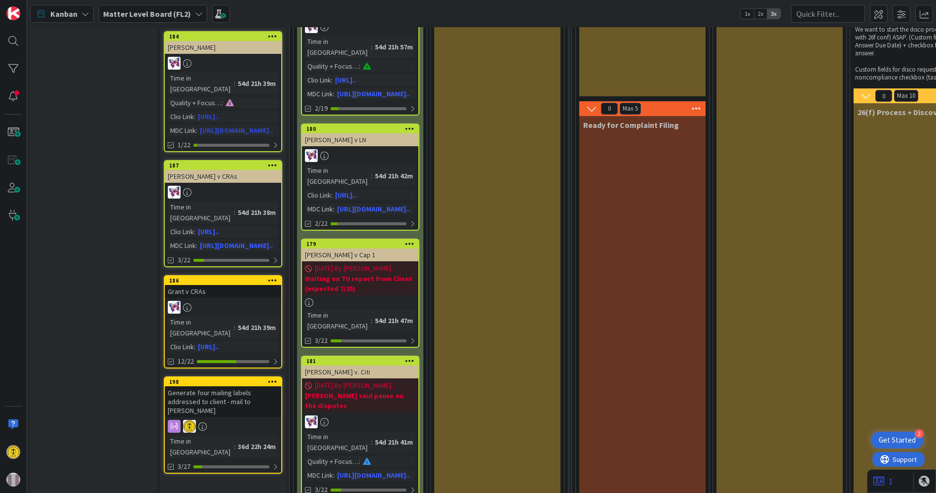
scroll to position [164, 0]
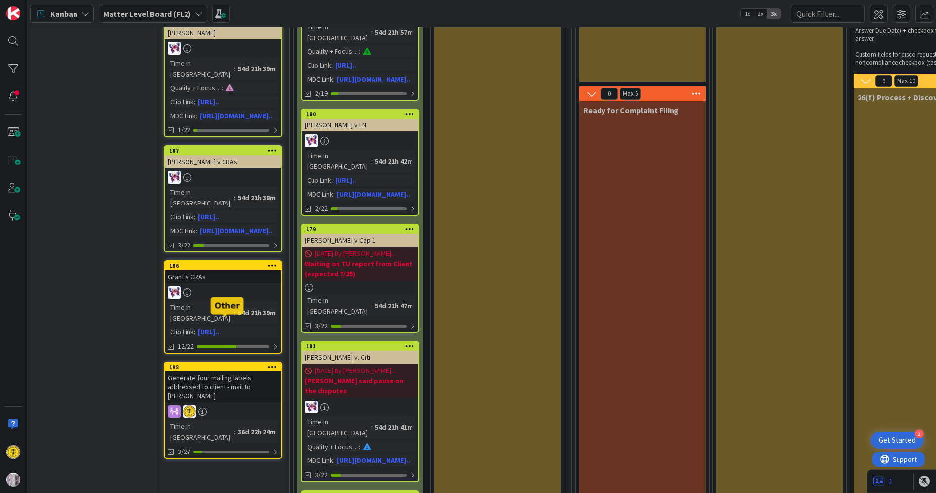
click at [224, 363] on div "198" at bounding box center [225, 366] width 112 height 7
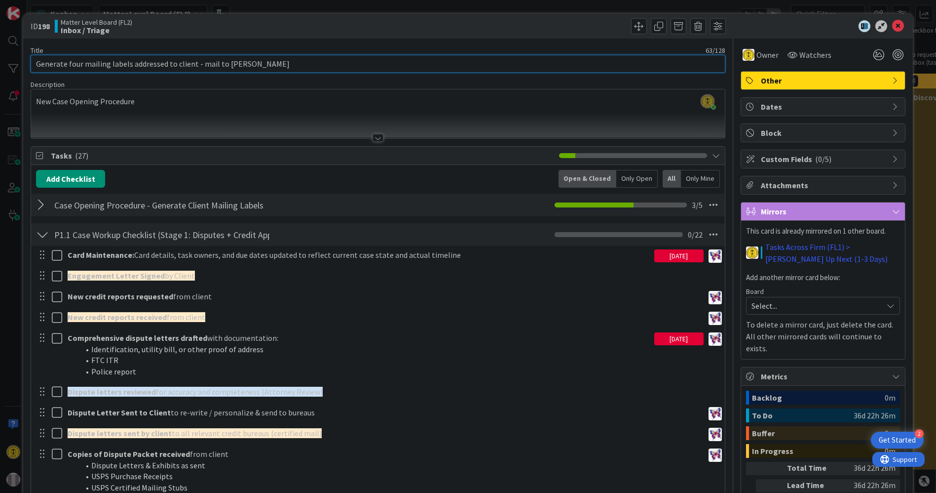
click at [66, 66] on input "Generate four mailing labels addressed to client - mail to [PERSON_NAME]" at bounding box center [378, 64] width 694 height 18
type input "Generate EL, Intake Form, and four mailing labels addressed to client - mail to…"
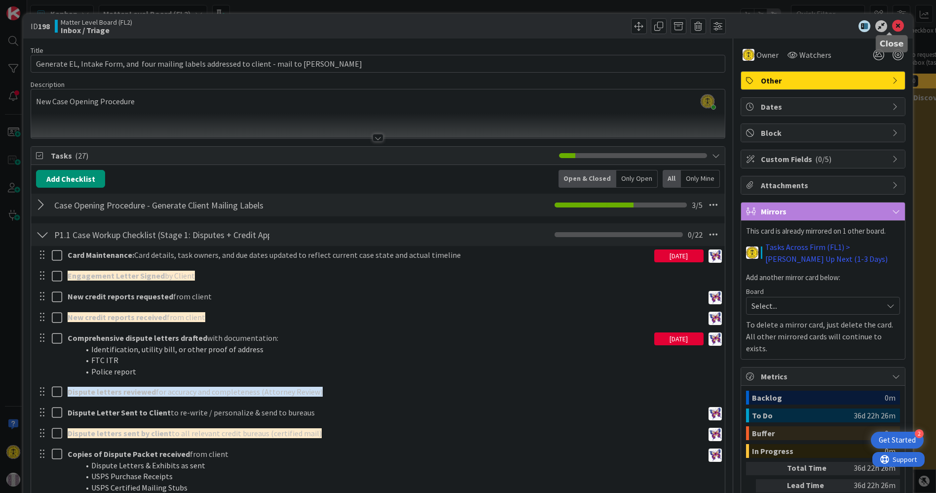
click at [892, 20] on icon at bounding box center [898, 26] width 12 height 12
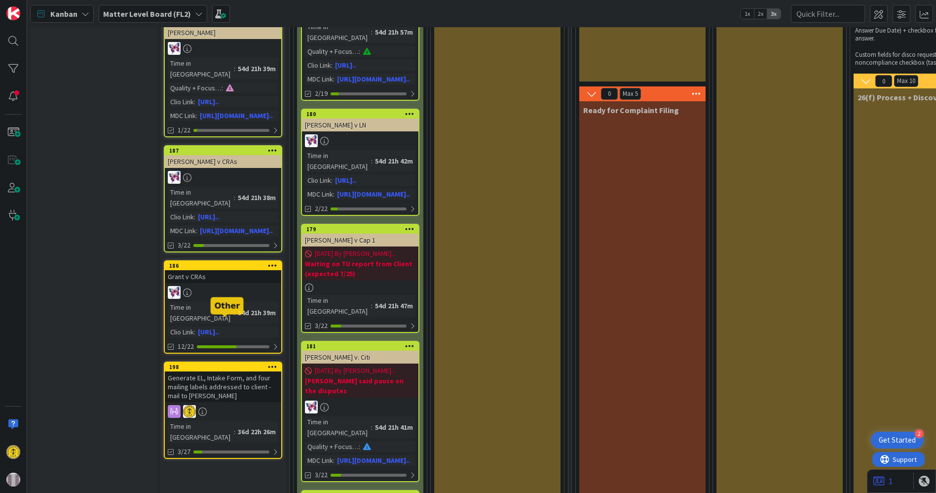
click at [207, 363] on div "198" at bounding box center [225, 366] width 112 height 7
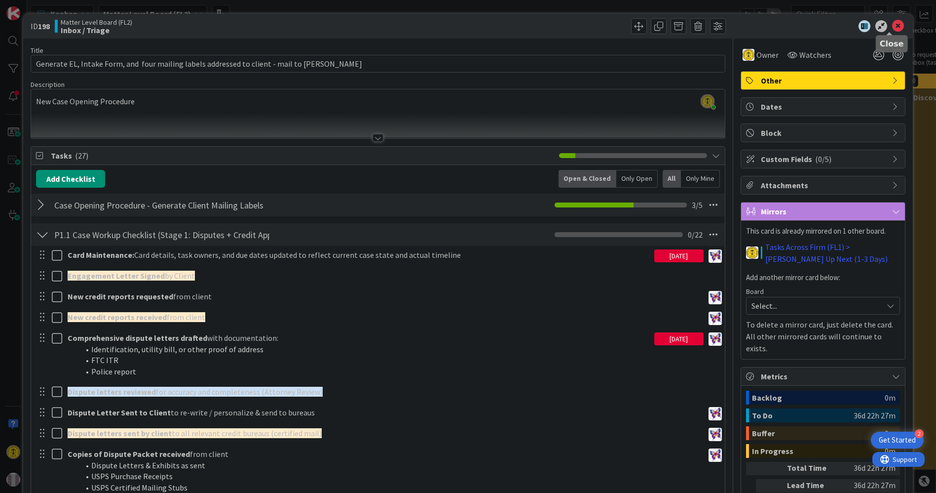
click at [892, 25] on icon at bounding box center [898, 26] width 12 height 12
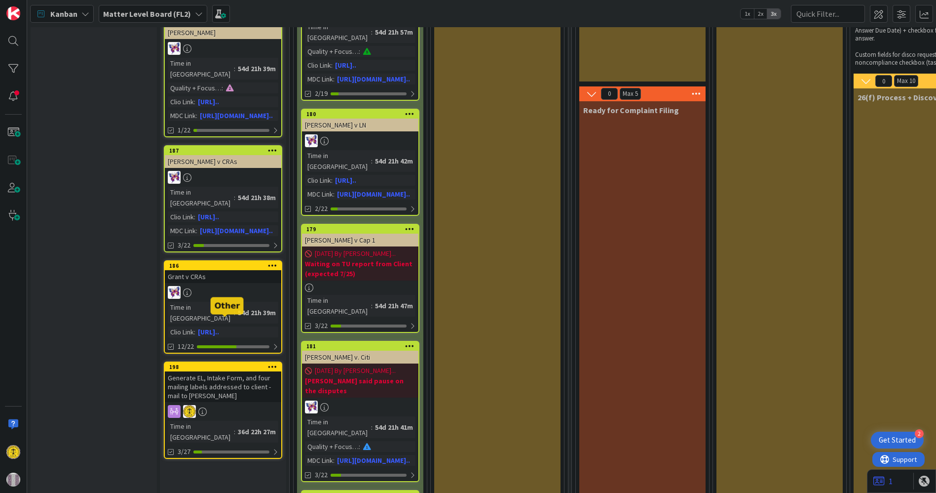
click at [211, 363] on div "198" at bounding box center [225, 366] width 112 height 7
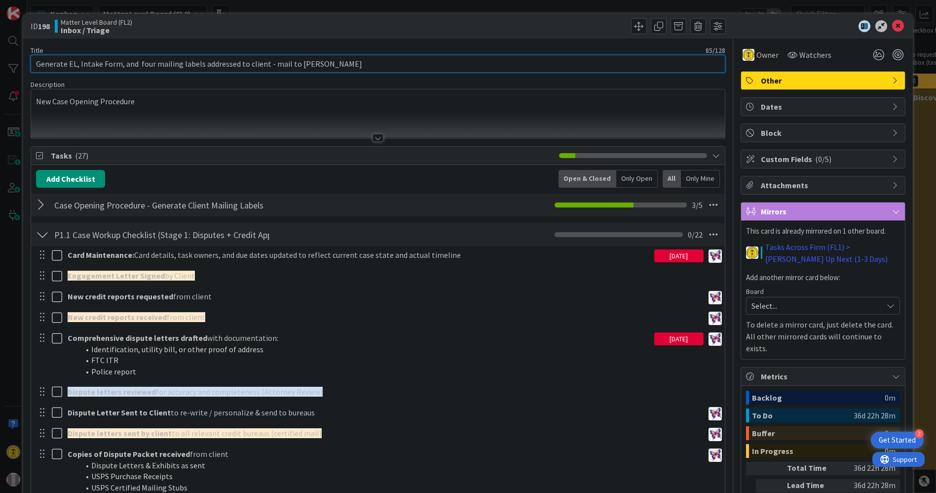
click at [50, 64] on input "Generate EL, Intake Form, and four mailing labels addressed to client - mail to…" at bounding box center [378, 64] width 694 height 18
click at [123, 65] on input "Generate EL, Intake Form, and four mailing labels addressed to client - mail to…" at bounding box center [378, 64] width 694 height 18
click at [122, 65] on input "Generate EL, Intake Form, sand four mailing labels addressed to client - mail t…" at bounding box center [378, 64] width 694 height 18
click at [172, 61] on input "Generate EL, Intake Form, Sed to Client / sand four mailing labels addressed to…" at bounding box center [378, 64] width 694 height 18
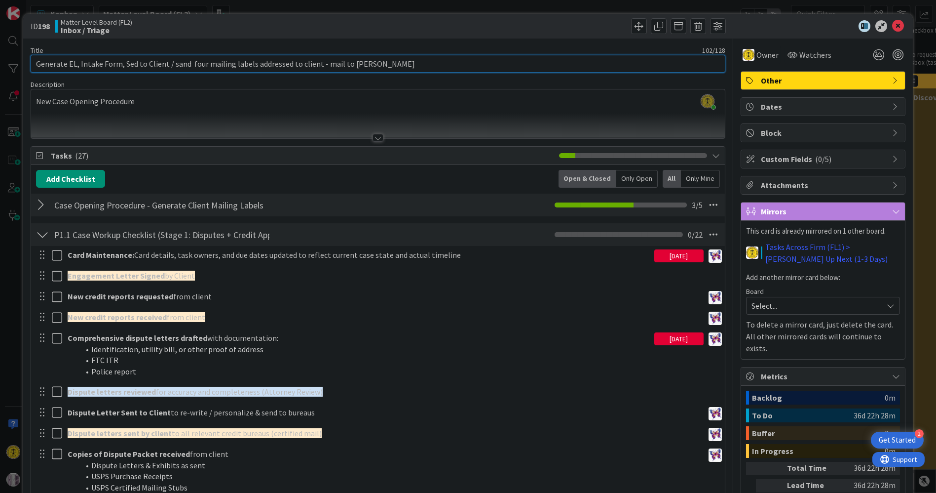
click at [172, 61] on input "Generate EL, Intake Form, Sed to Client / sand four mailing labels addressed to…" at bounding box center [378, 64] width 694 height 18
click at [395, 67] on input "Generate EL, Intake Form, Sed to Client / Generate four mailing labels addresse…" at bounding box center [378, 64] width 694 height 18
click at [131, 66] on input "Generate EL, Intake Form, Sed to Client / Generate four mailing labels addresse…" at bounding box center [378, 64] width 694 height 18
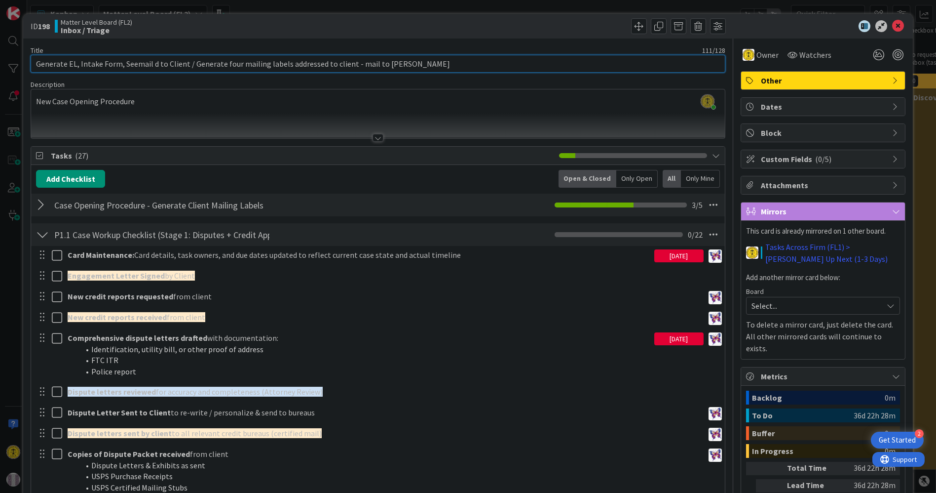
click at [126, 64] on input "Generate EL, Intake Form, Seemail d to Client / Generate four mailing labels ad…" at bounding box center [378, 64] width 694 height 18
click at [150, 67] on input "Generate EL, Intake Form, email d to Client / Generate four mailing labels addr…" at bounding box center [378, 64] width 694 height 18
type input "Generate EL, Intake Form, email to Client / Generate four mailing labels addres…"
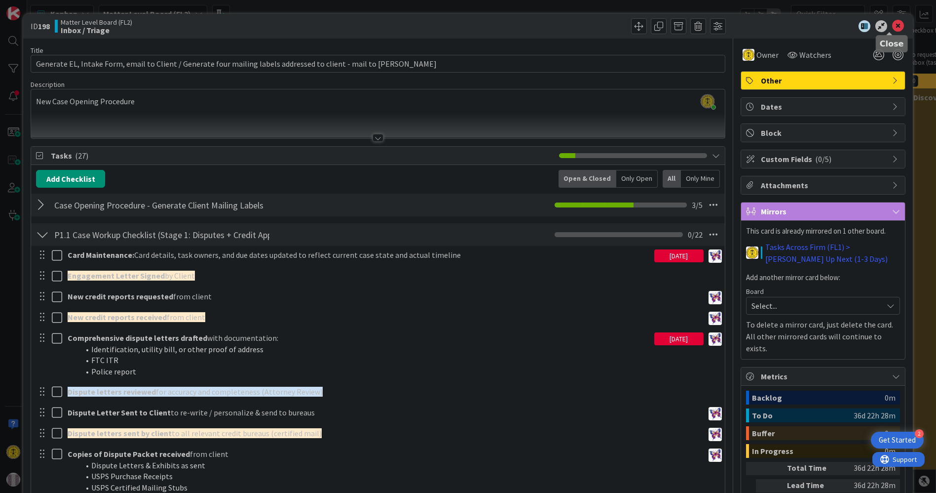
click at [892, 22] on icon at bounding box center [898, 26] width 12 height 12
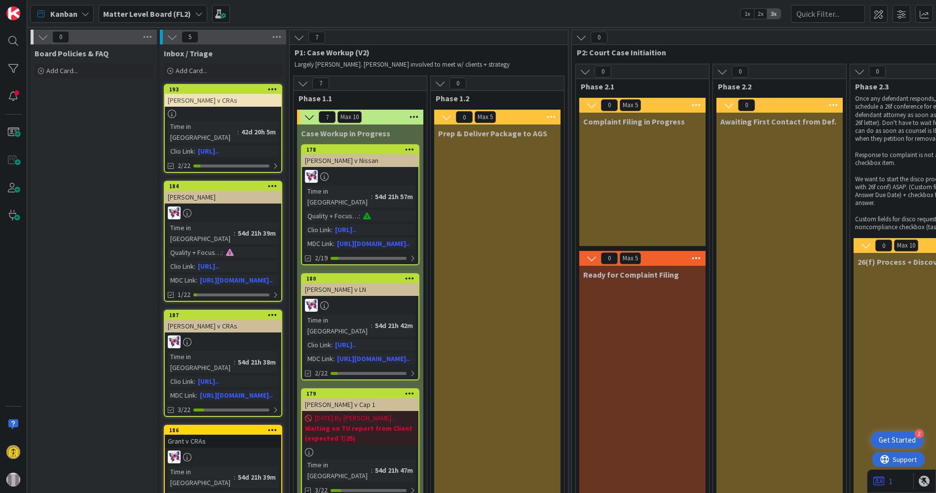
scroll to position [219, 0]
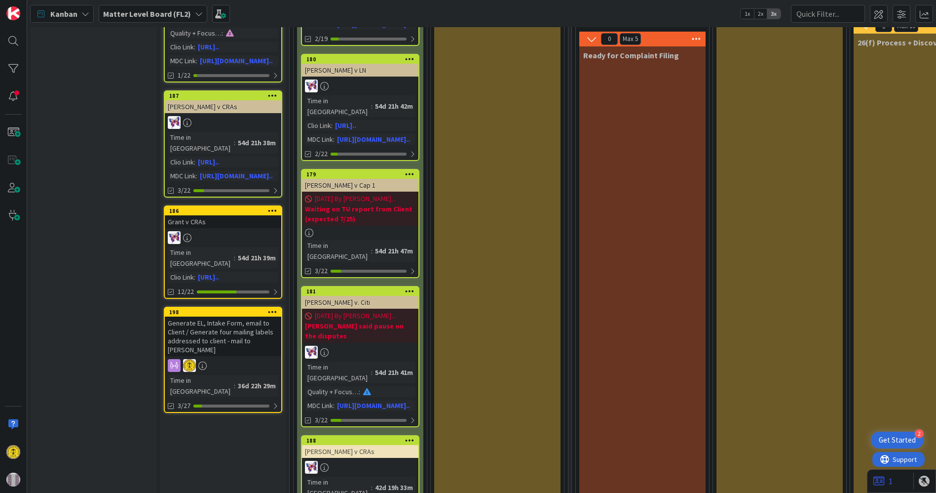
click at [227, 307] on div "198" at bounding box center [223, 311] width 116 height 9
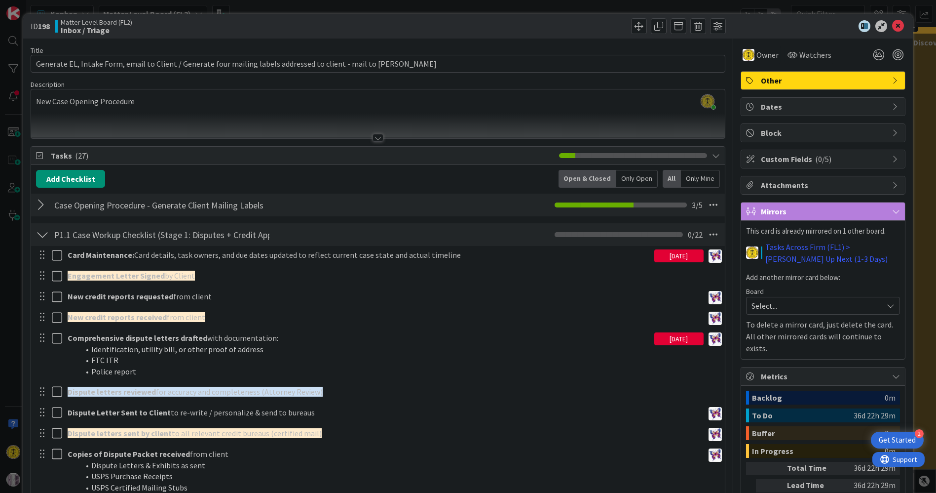
click at [42, 203] on div at bounding box center [42, 205] width 13 height 18
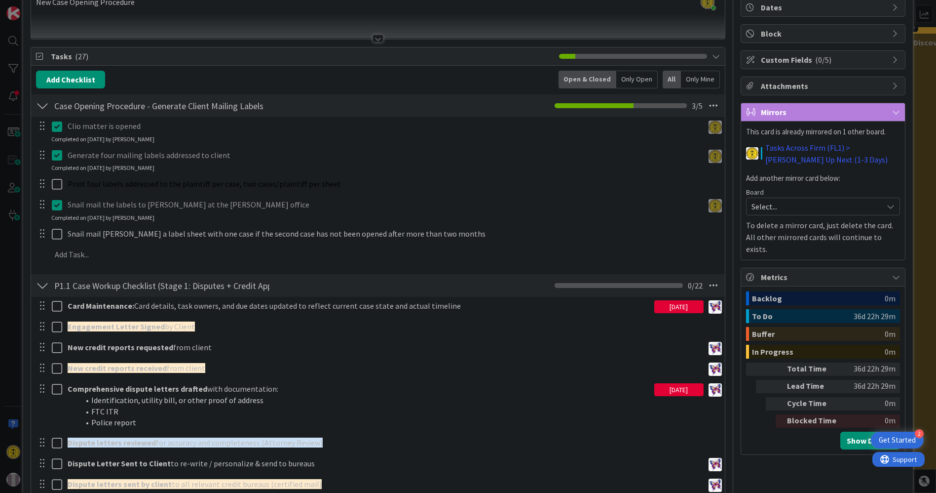
scroll to position [110, 0]
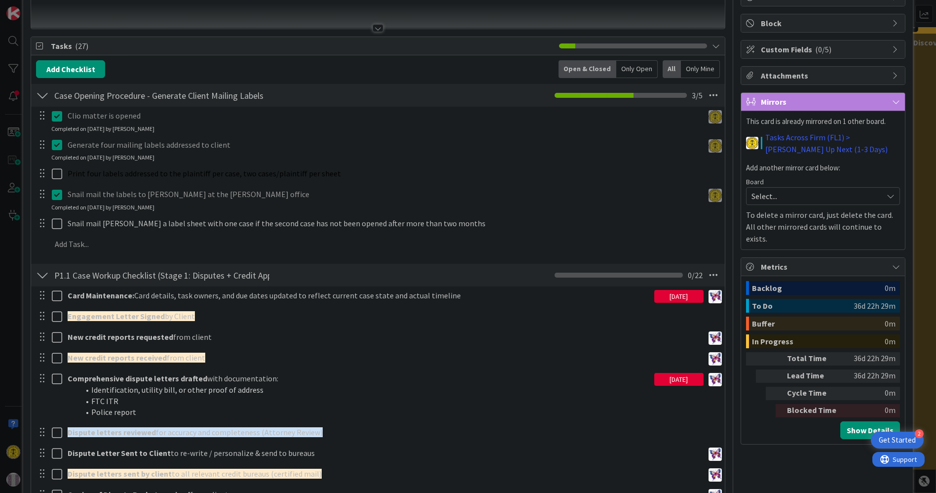
click at [65, 143] on div "Generate four mailing labels addressed to client" at bounding box center [384, 144] width 640 height 17
click at [61, 143] on icon at bounding box center [57, 145] width 10 height 12
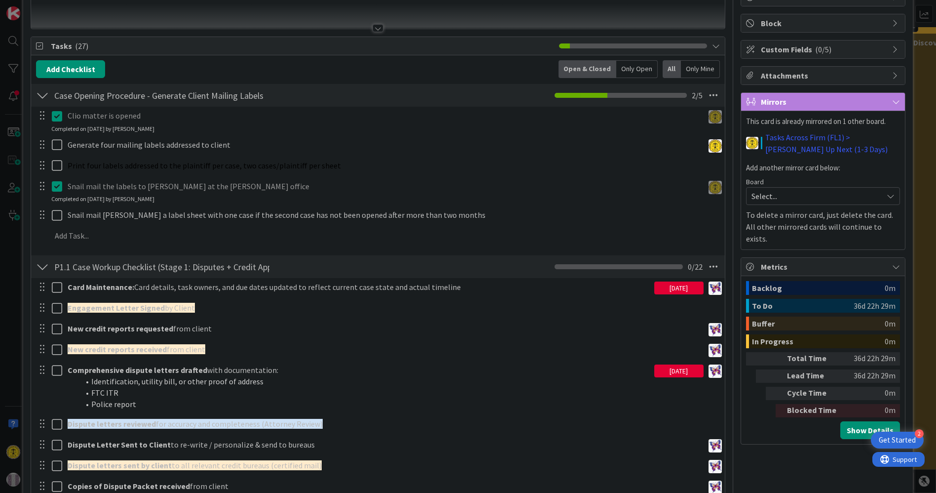
click at [50, 205] on div "Clio matter is opened Update Cancel Completed on [DATE] by [PERSON_NAME] Genera…" at bounding box center [377, 178] width 683 height 142
click at [58, 188] on icon at bounding box center [57, 186] width 10 height 12
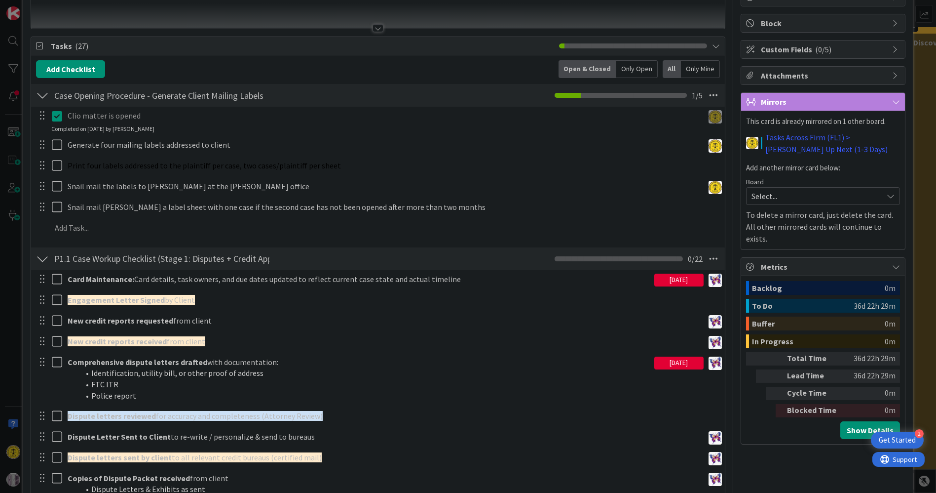
click at [466, 257] on div "Add Checklist Open & Closed Only Open All Only Mine Case Opening Procedure - Ge…" at bounding box center [377, 481] width 683 height 842
click at [705, 95] on icon at bounding box center [714, 95] width 18 height 18
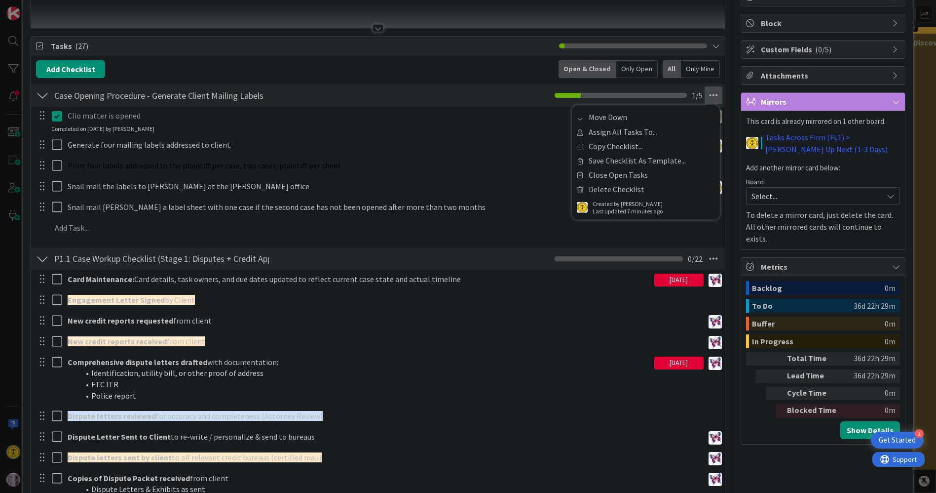
click at [508, 88] on div "Case Opening Procedure - Generate Client Mailing Labels Checklist Name 55 / 64 …" at bounding box center [377, 95] width 693 height 23
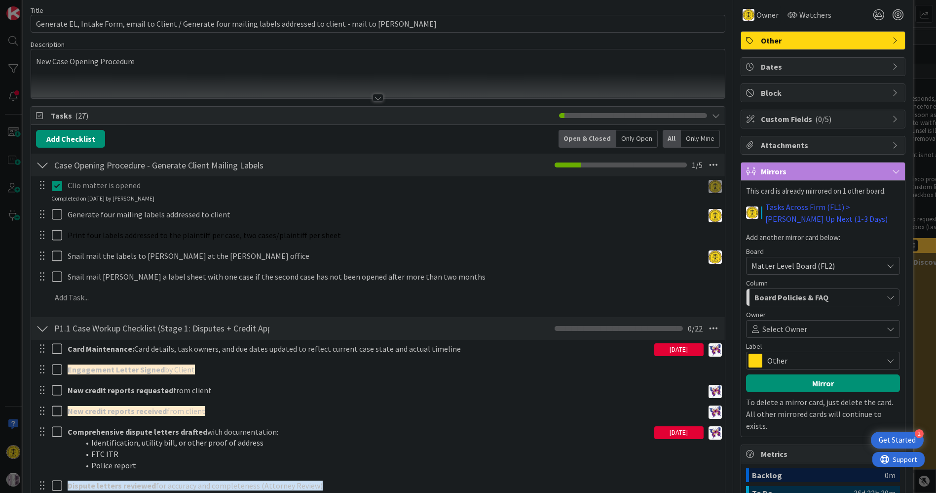
scroll to position [55, 0]
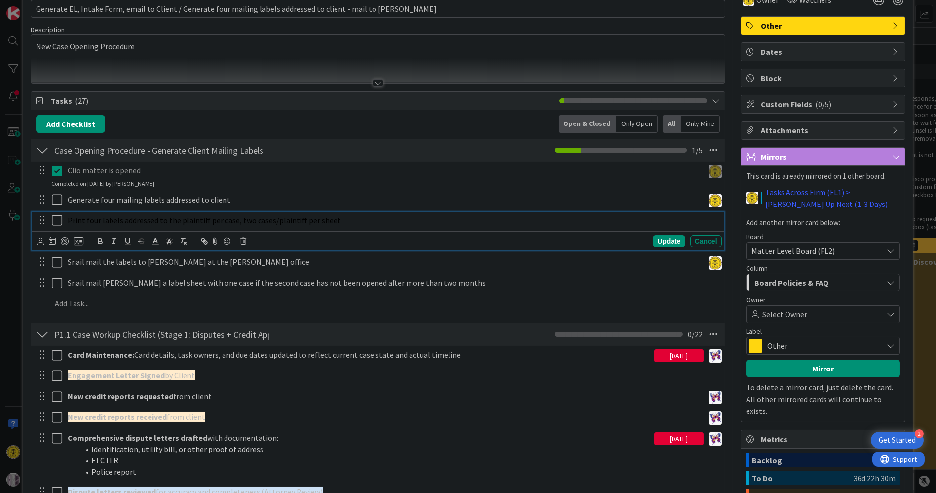
click at [60, 216] on icon at bounding box center [57, 220] width 10 height 12
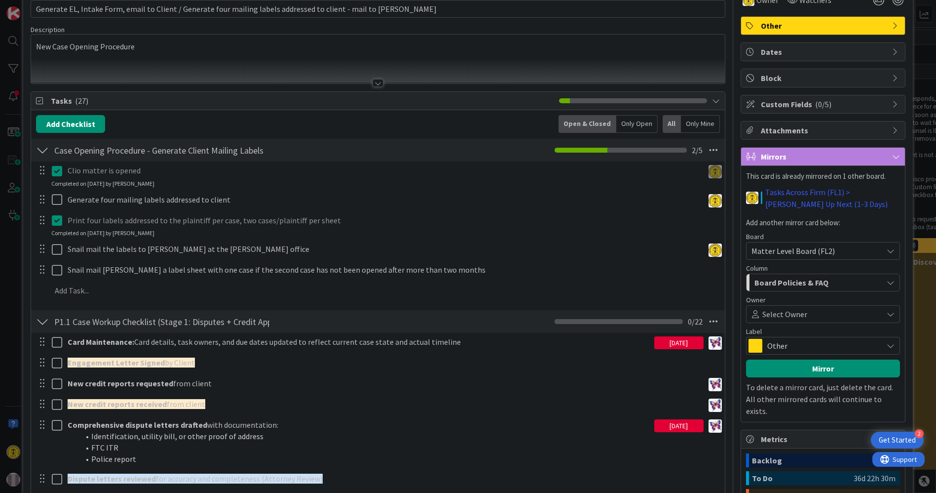
click at [60, 216] on icon at bounding box center [57, 220] width 10 height 12
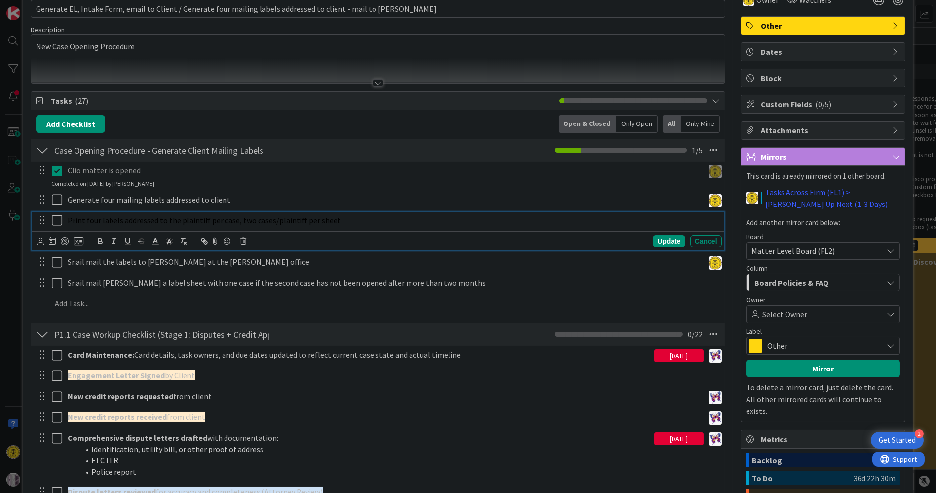
click at [57, 220] on icon at bounding box center [57, 220] width 10 height 12
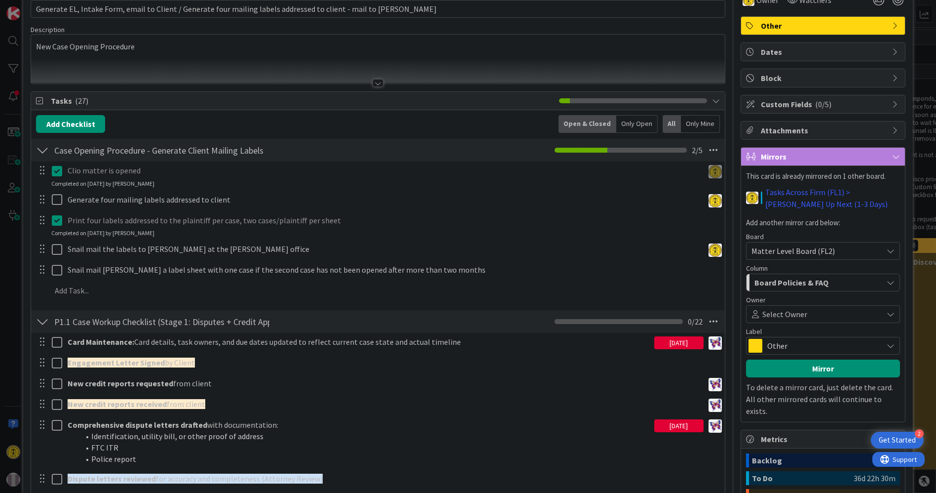
click at [57, 217] on icon at bounding box center [57, 220] width 10 height 12
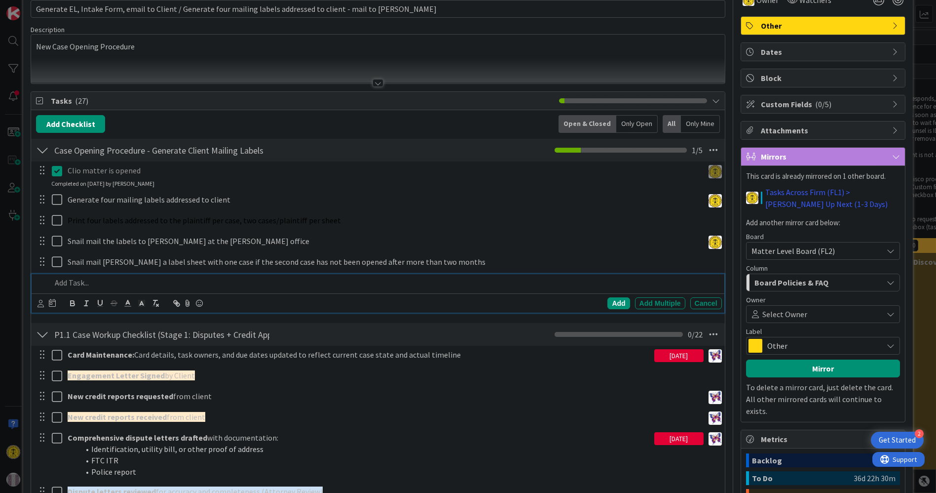
click at [183, 294] on div "Add Add Multiple Cancel" at bounding box center [378, 293] width 692 height 39
click at [607, 302] on div "Add" at bounding box center [618, 303] width 22 height 12
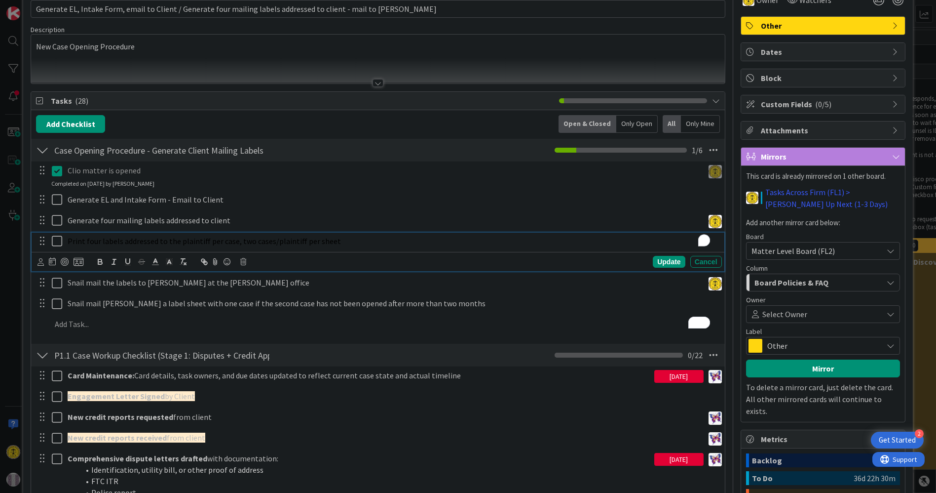
click at [123, 241] on span "Print four labels addressed to the plaintiff per case, two cases/plaintiff per …" at bounding box center [204, 241] width 273 height 10
click at [147, 236] on span "Print four labels addressed to the plaintiff per case, two cases/plaintiff per …" at bounding box center [204, 241] width 273 height 10
click at [698, 257] on div "Cancel" at bounding box center [706, 262] width 32 height 12
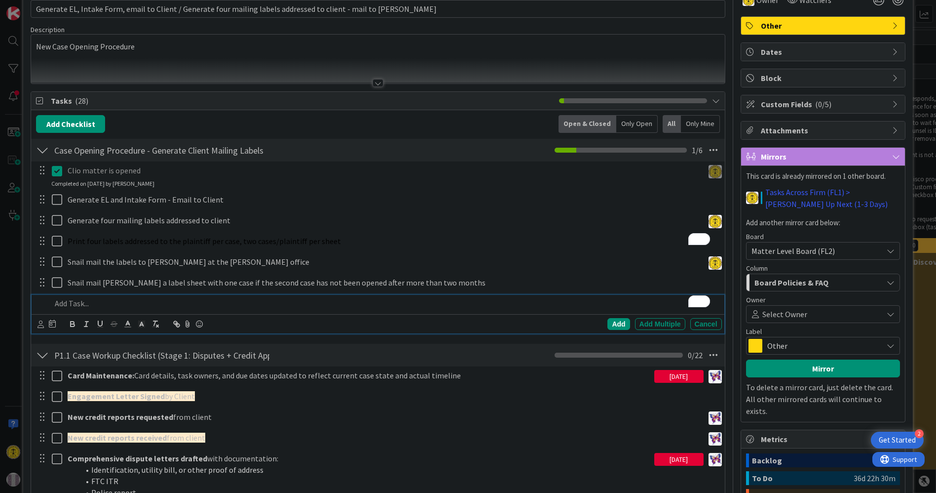
click at [184, 308] on div "To enrich screen reader interactions, please activate Accessibility in Grammarl…" at bounding box center [384, 303] width 674 height 17
click at [40, 241] on div at bounding box center [42, 240] width 13 height 15
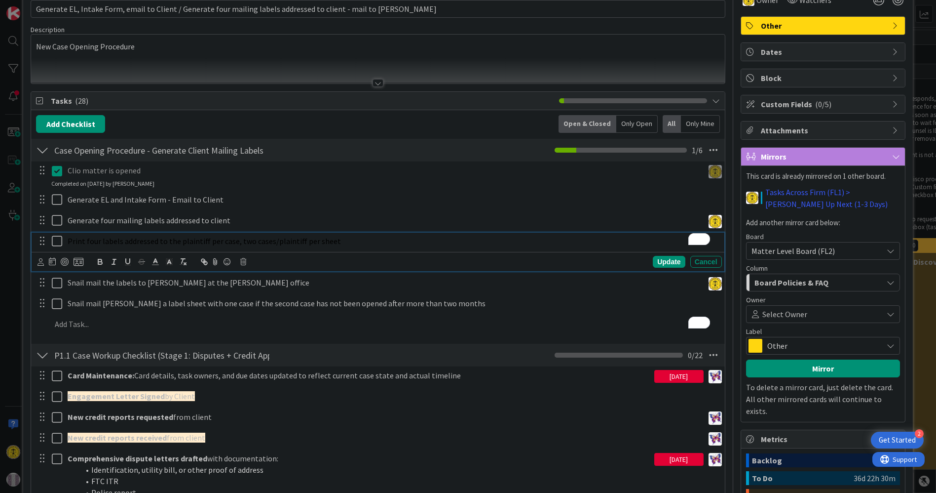
click at [106, 245] on div "Print four labels addressed to the plaintiff per case, two cases/plaintiff per …" at bounding box center [393, 240] width 658 height 17
click at [699, 257] on div "Cancel" at bounding box center [706, 262] width 32 height 12
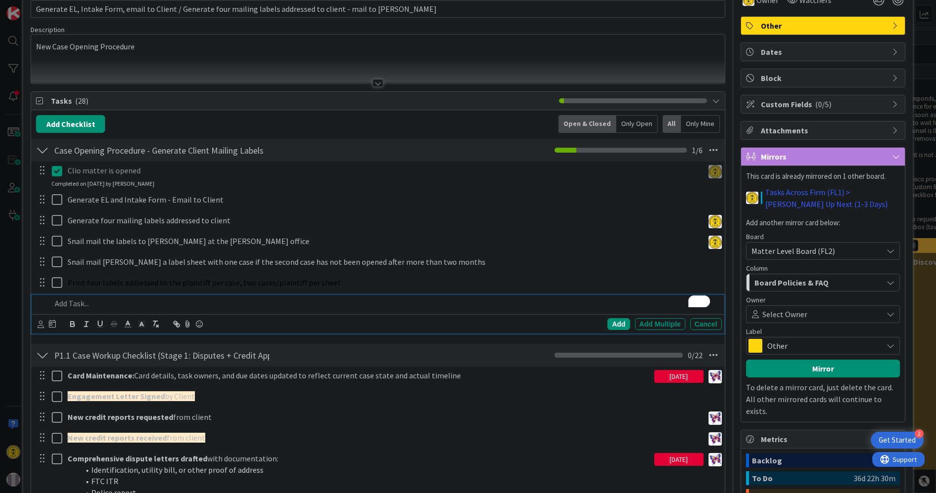
click at [73, 306] on p "To enrich screen reader interactions, please activate Accessibility in Grammarl…" at bounding box center [384, 303] width 666 height 11
click at [703, 318] on div "Cancel" at bounding box center [706, 324] width 32 height 12
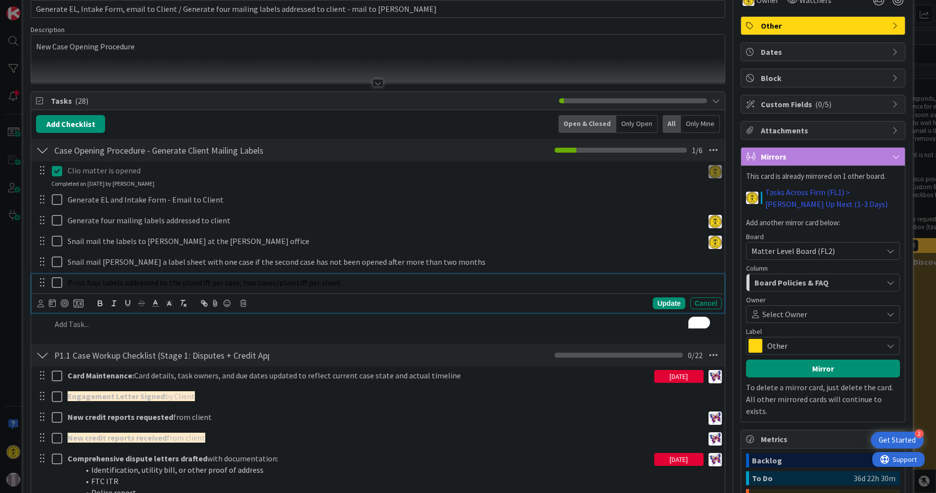
click at [80, 281] on span "Print four labels addressed to the plaintiff per case, two cases/plaintiff per …" at bounding box center [204, 282] width 273 height 10
drag, startPoint x: 68, startPoint y: 278, endPoint x: 43, endPoint y: 279, distance: 24.7
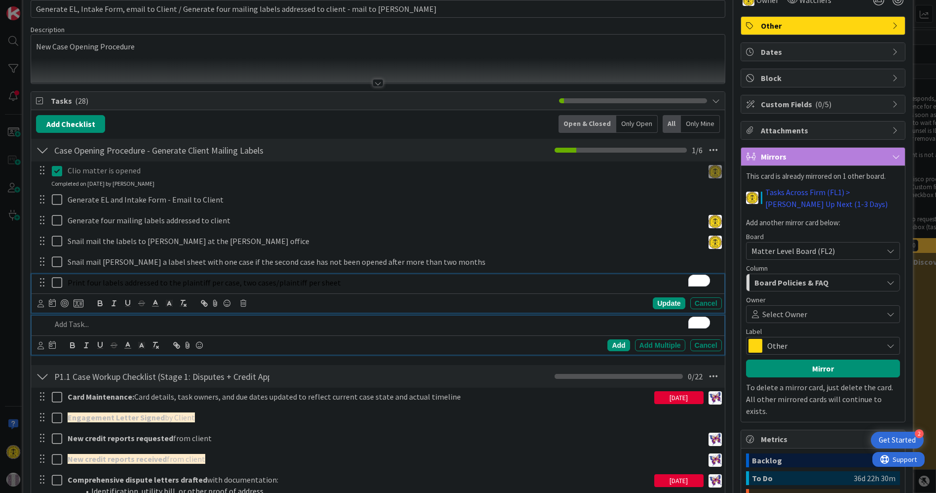
drag, startPoint x: 43, startPoint y: 279, endPoint x: 269, endPoint y: 324, distance: 230.5
click at [269, 324] on p "To enrich screen reader interactions, please activate Accessibility in Grammarl…" at bounding box center [384, 323] width 666 height 11
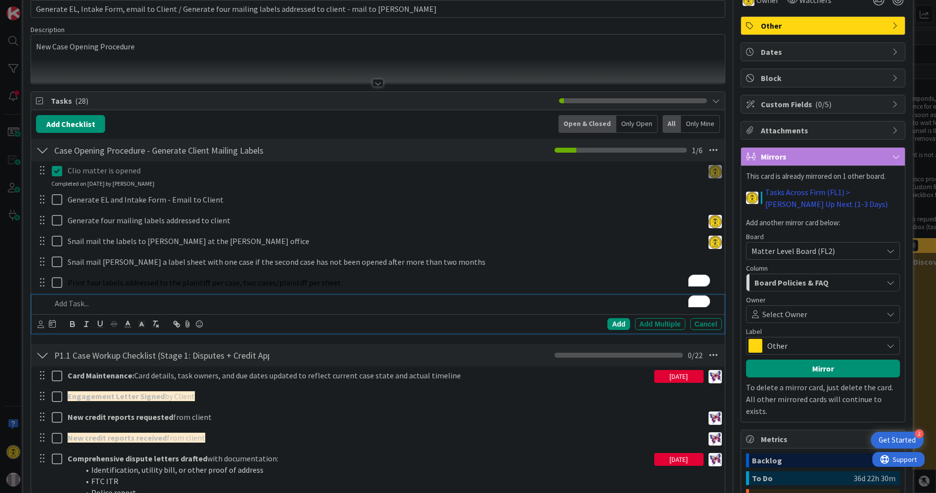
scroll to position [34, 0]
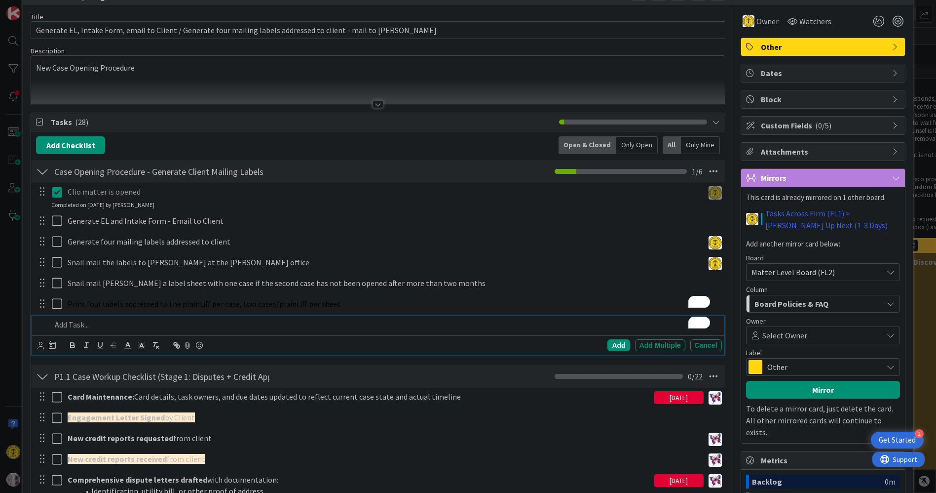
click at [320, 136] on div "Add Checklist Open & Closed Only Open All Only Mine" at bounding box center [377, 145] width 683 height 18
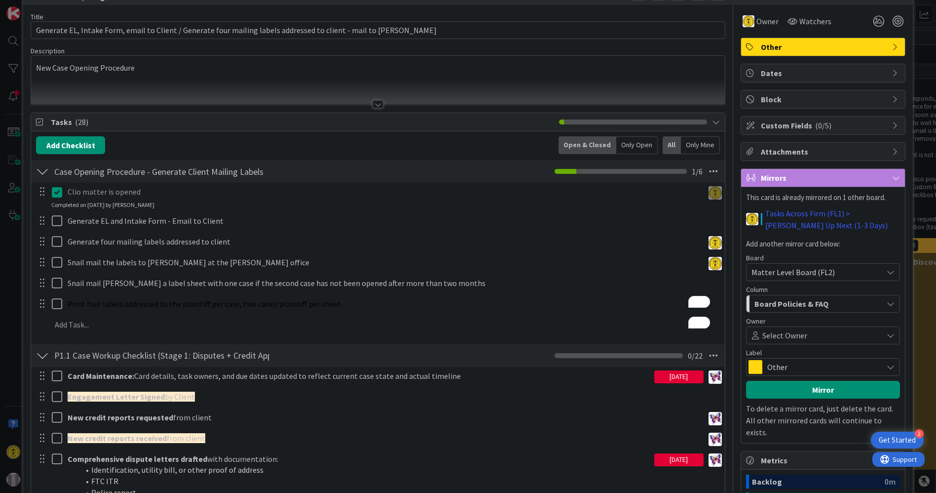
click at [62, 191] on button at bounding box center [58, 192] width 12 height 16
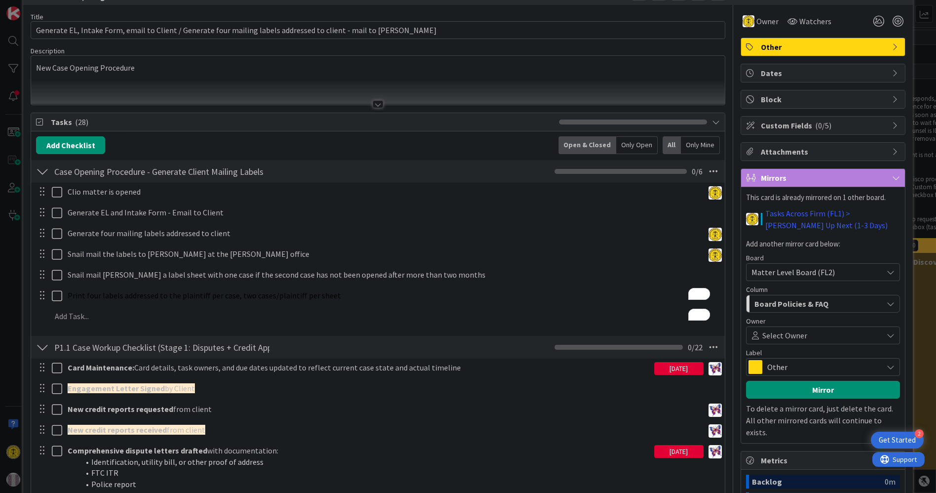
click at [285, 136] on div "Add Checklist Open & Closed Only Open All Only Mine" at bounding box center [377, 145] width 683 height 18
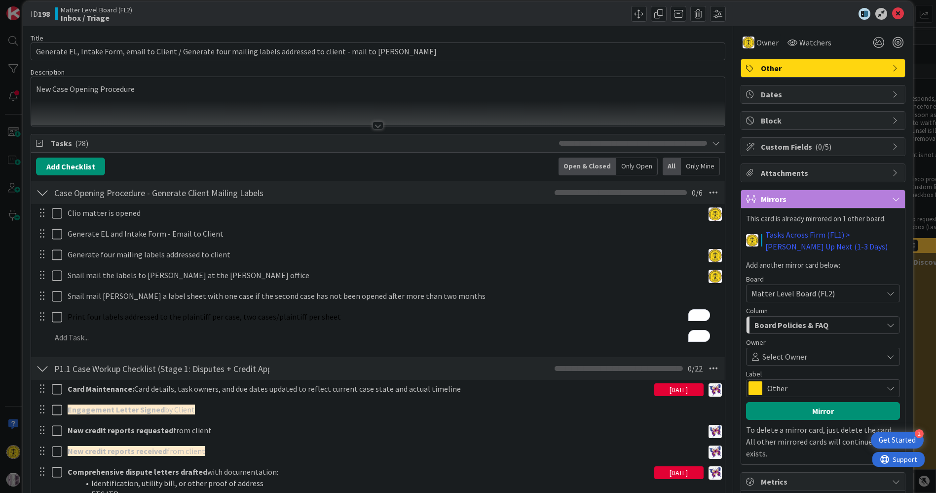
scroll to position [0, 0]
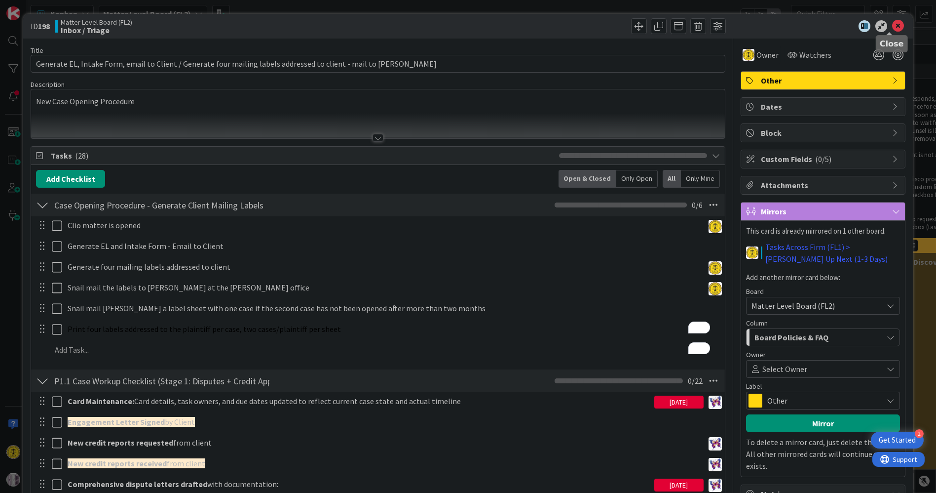
click at [892, 26] on icon at bounding box center [898, 26] width 12 height 12
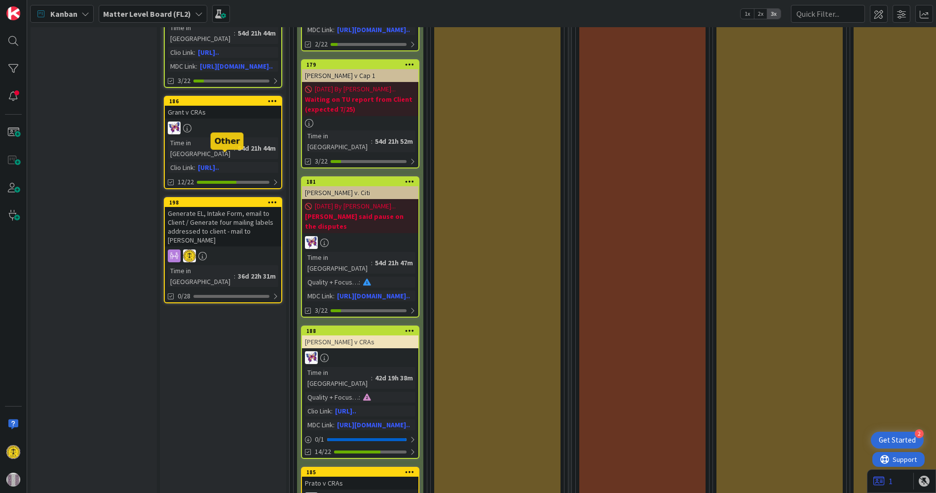
click at [215, 199] on div "198" at bounding box center [225, 202] width 112 height 7
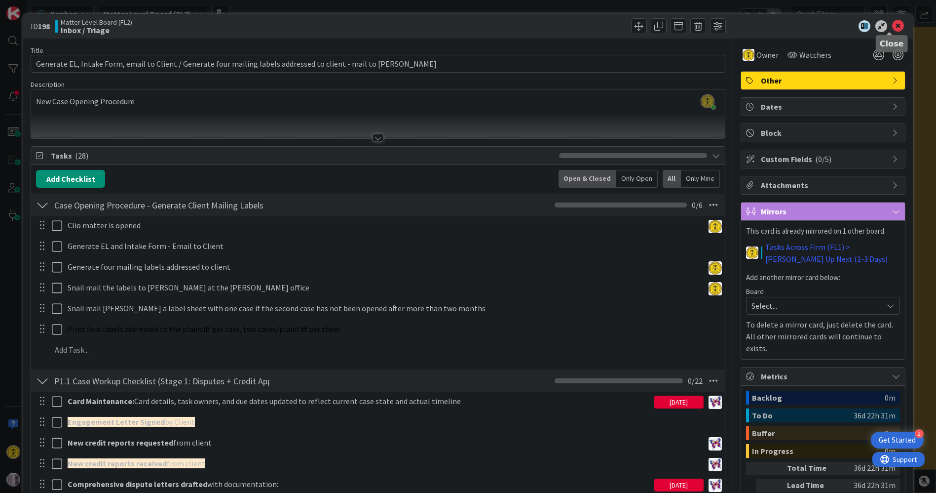
click at [893, 29] on icon at bounding box center [898, 26] width 12 height 12
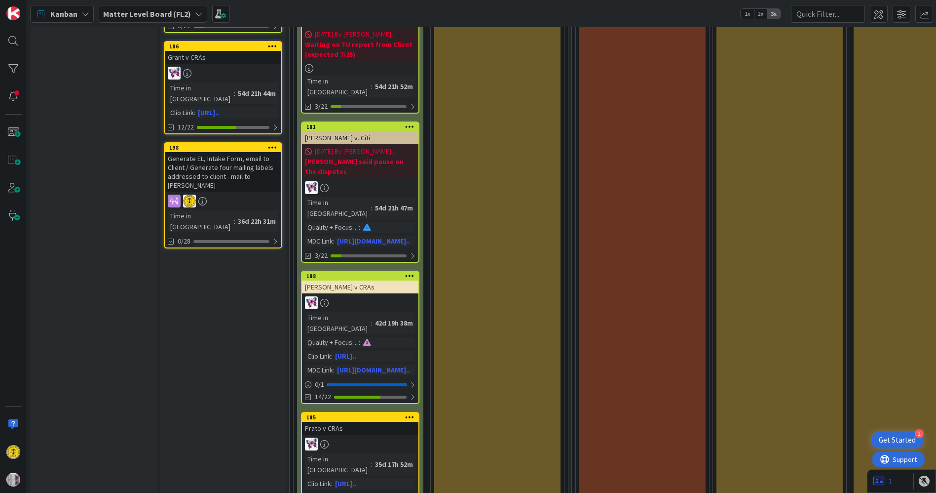
scroll to position [438, 0]
